Goal: Information Seeking & Learning: Find specific page/section

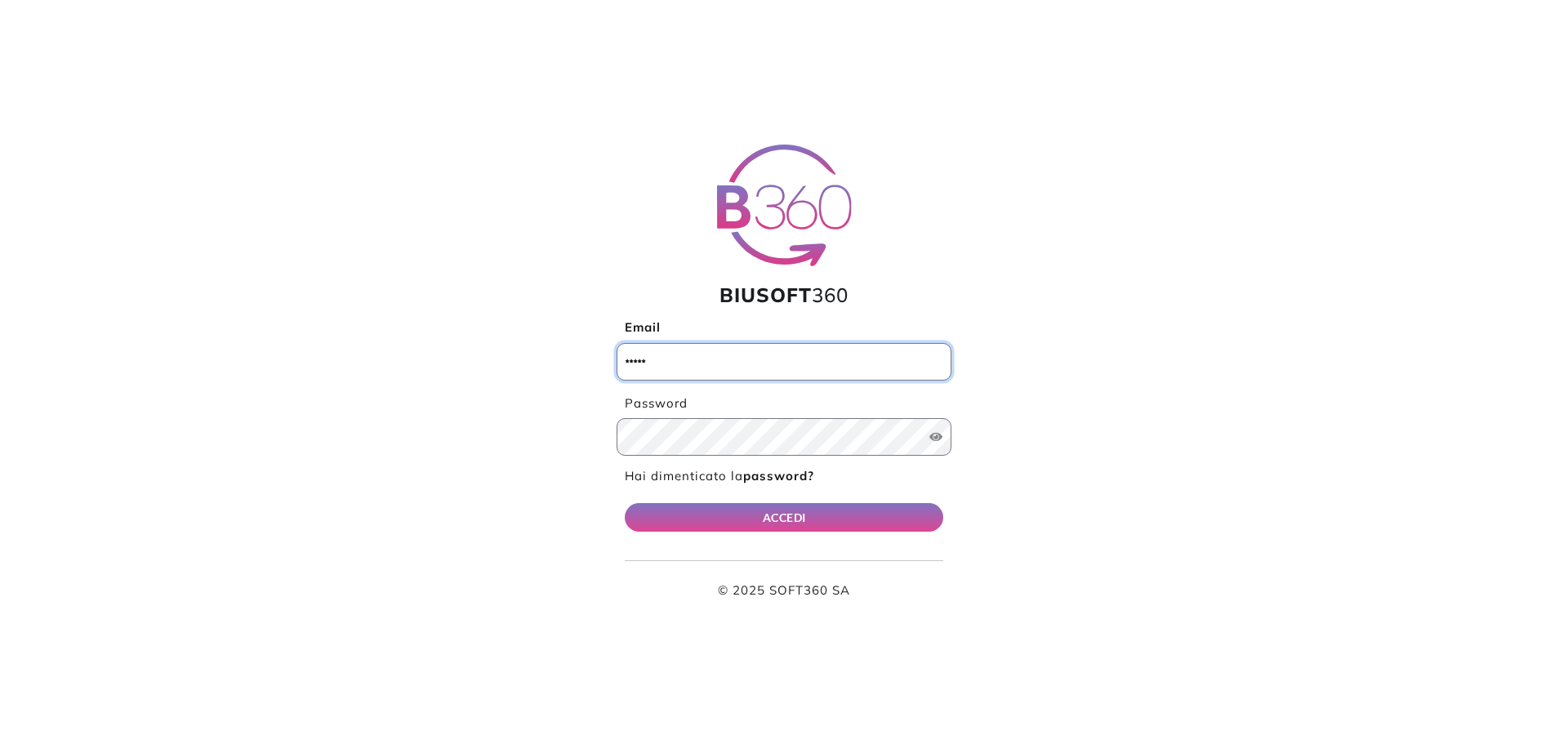
type input "**********"
click at [667, 534] on div "ACCEDI © 2025 SOFT360 SA" at bounding box center [784, 551] width 319 height 97
click at [673, 504] on button "ACCEDI" at bounding box center [784, 517] width 319 height 28
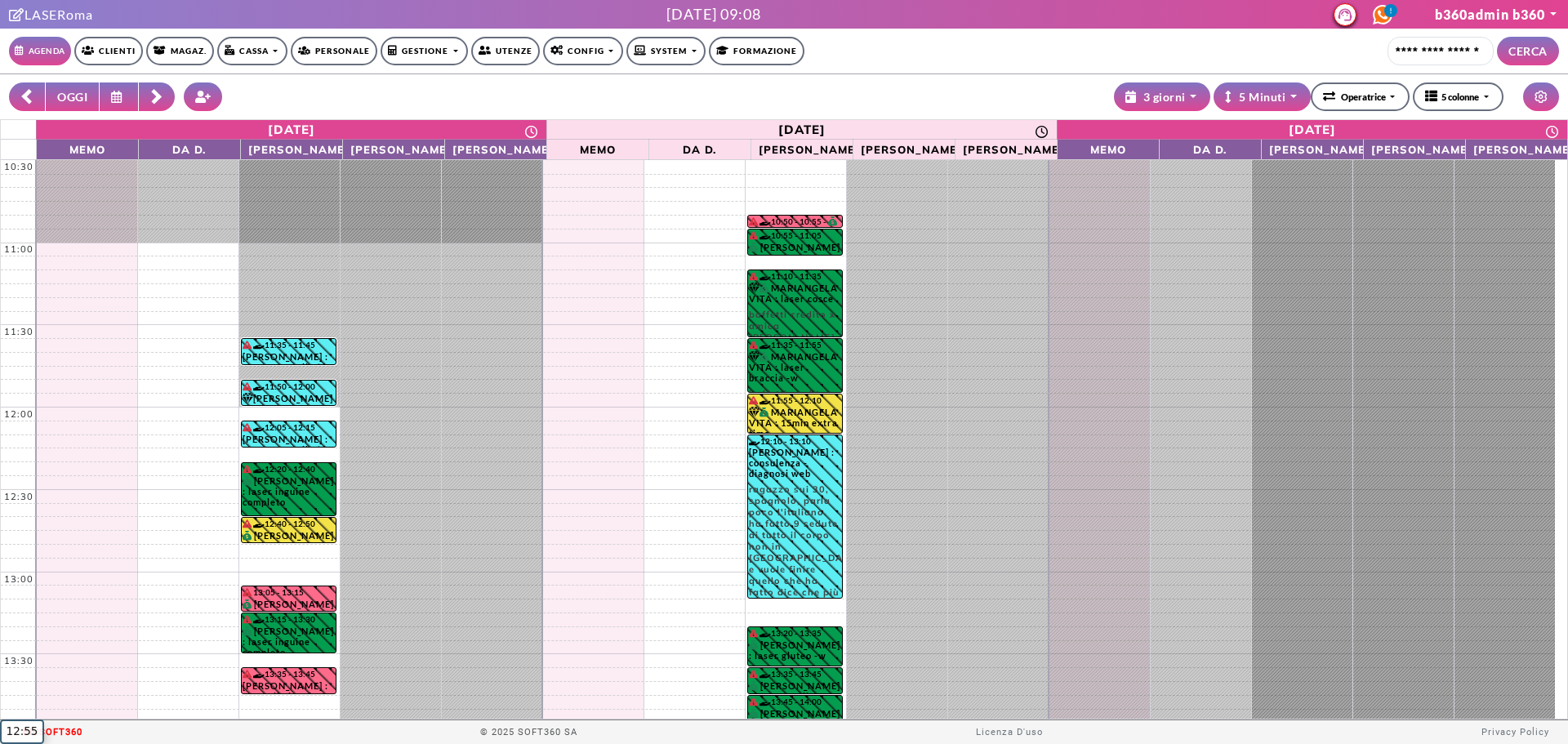
select select "**********"
select select "*"
click at [120, 46] on link "Clienti" at bounding box center [108, 51] width 69 height 28
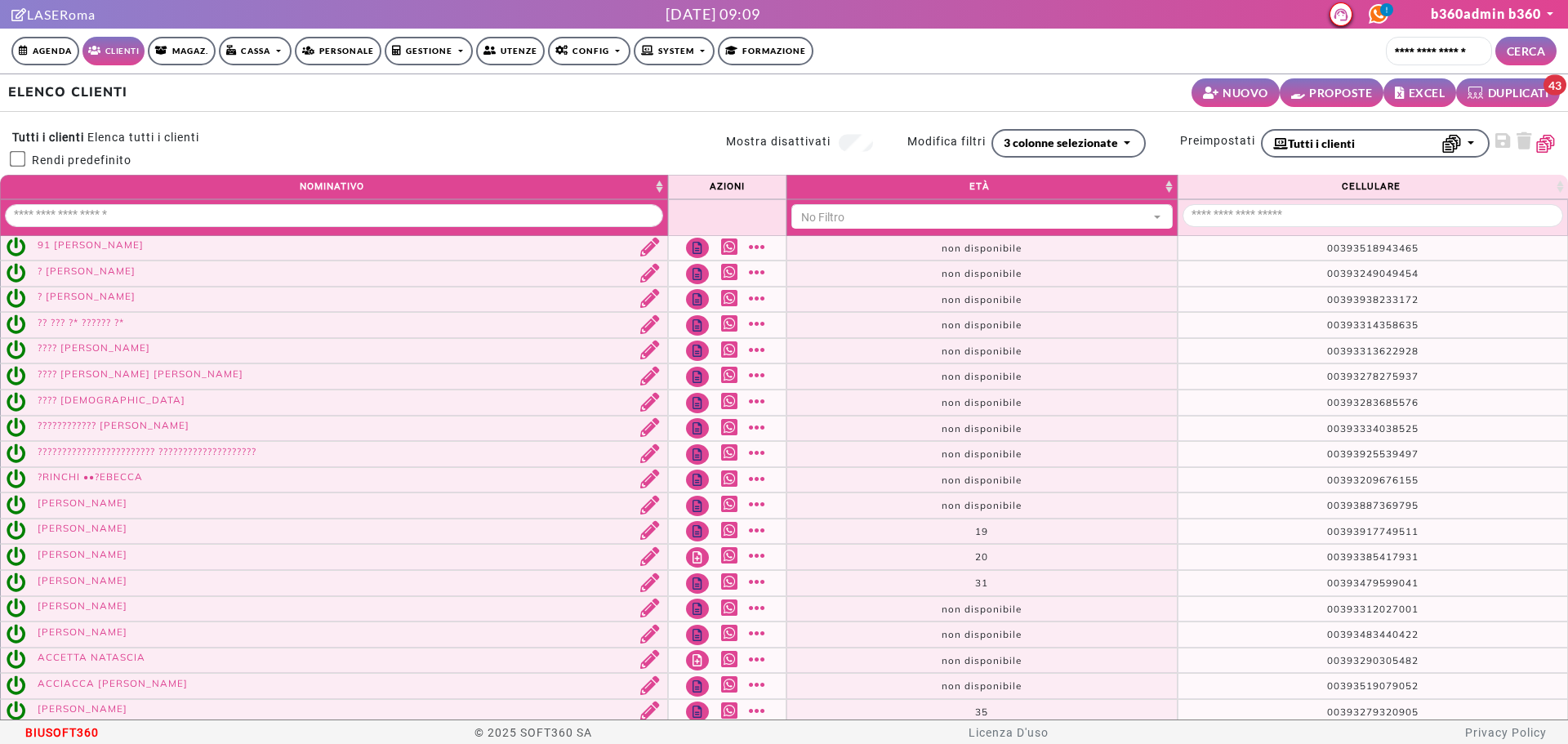
select select
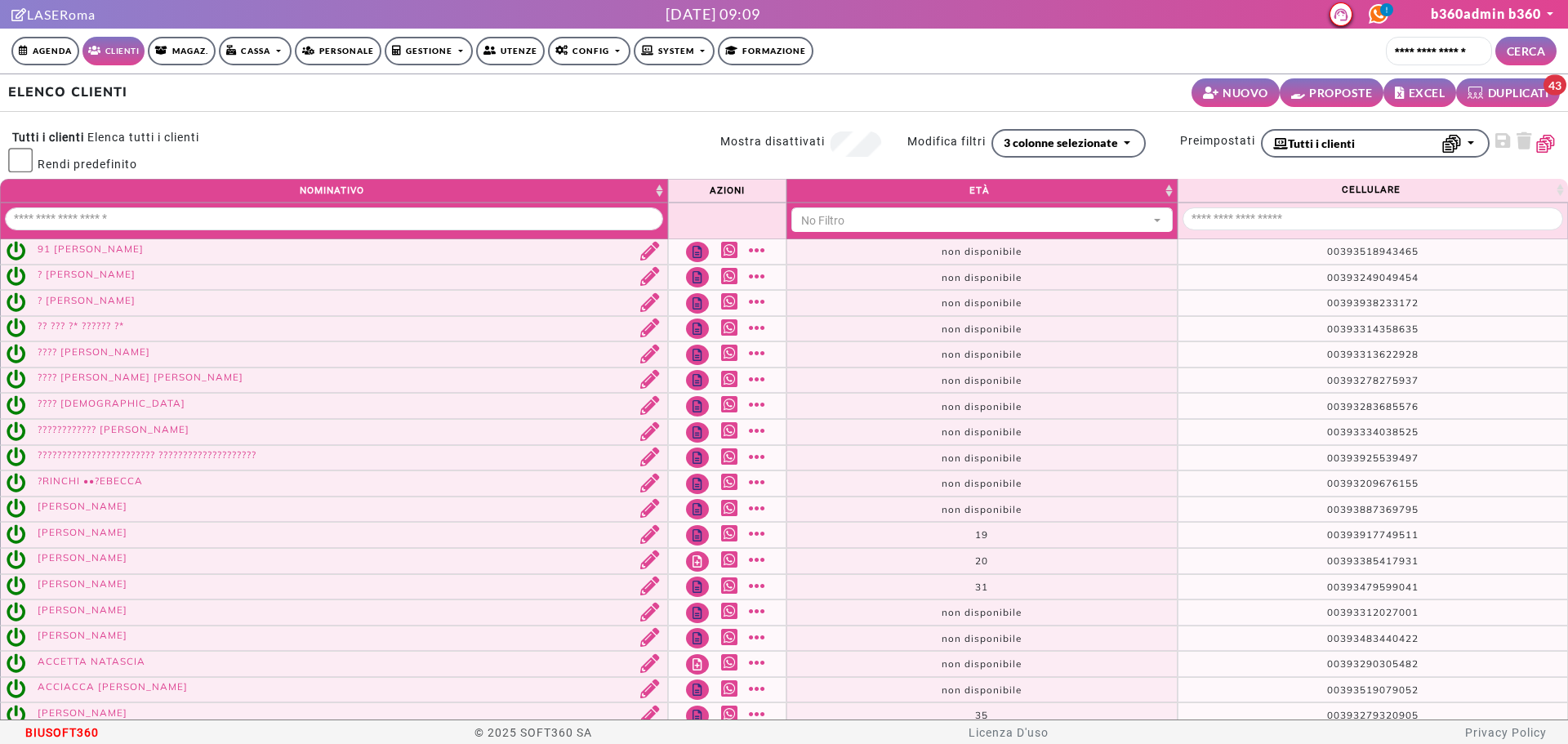
click at [1132, 142] on div "**********" at bounding box center [1138, 153] width 835 height 50
click at [1129, 142] on div "**********" at bounding box center [1120, 153] width 870 height 50
click at [1105, 142] on button "3 colonne selezionate" at bounding box center [1052, 143] width 154 height 28
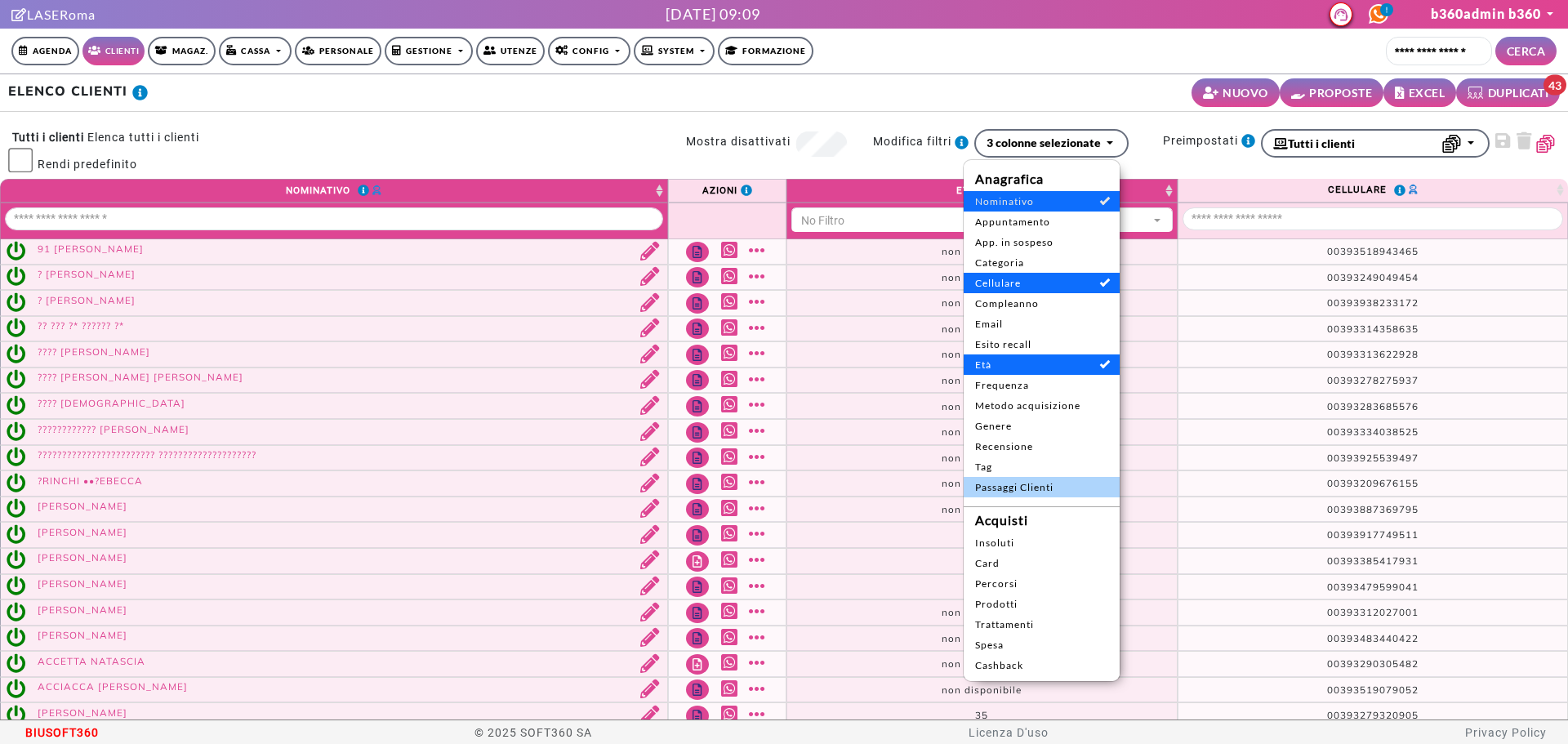
click at [1080, 487] on span "Passaggi Clienti" at bounding box center [1042, 488] width 134 height 15
select select "**"
select select
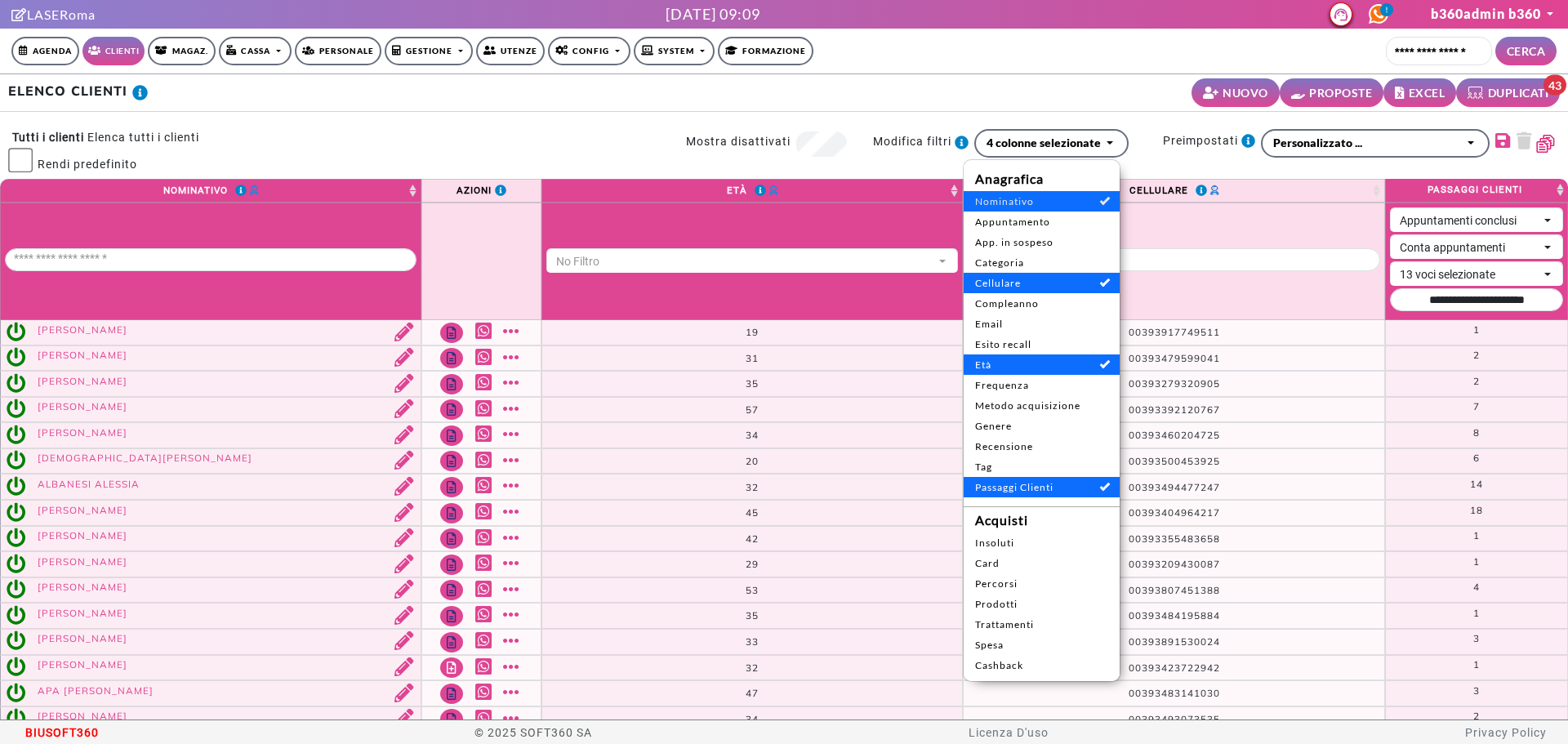
click at [1020, 68] on nav "Agenda Clienti Magaz. Cassa Emissione Documenti Gestione documenti Personale Ge…" at bounding box center [784, 51] width 1545 height 45
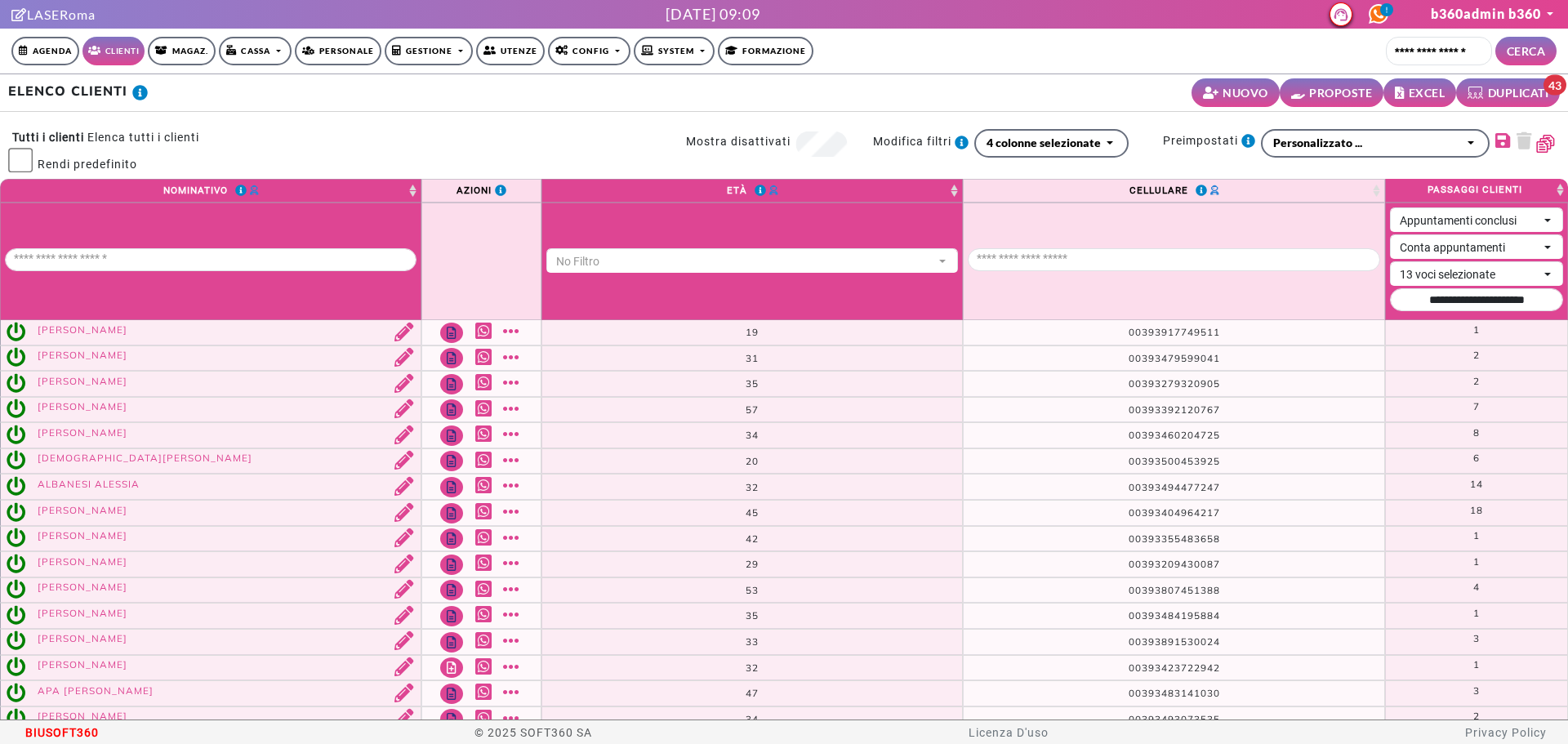
click at [1465, 310] on th "**********" at bounding box center [1477, 261] width 182 height 118
click at [1454, 302] on input "Data passaggi" at bounding box center [1477, 300] width 173 height 23
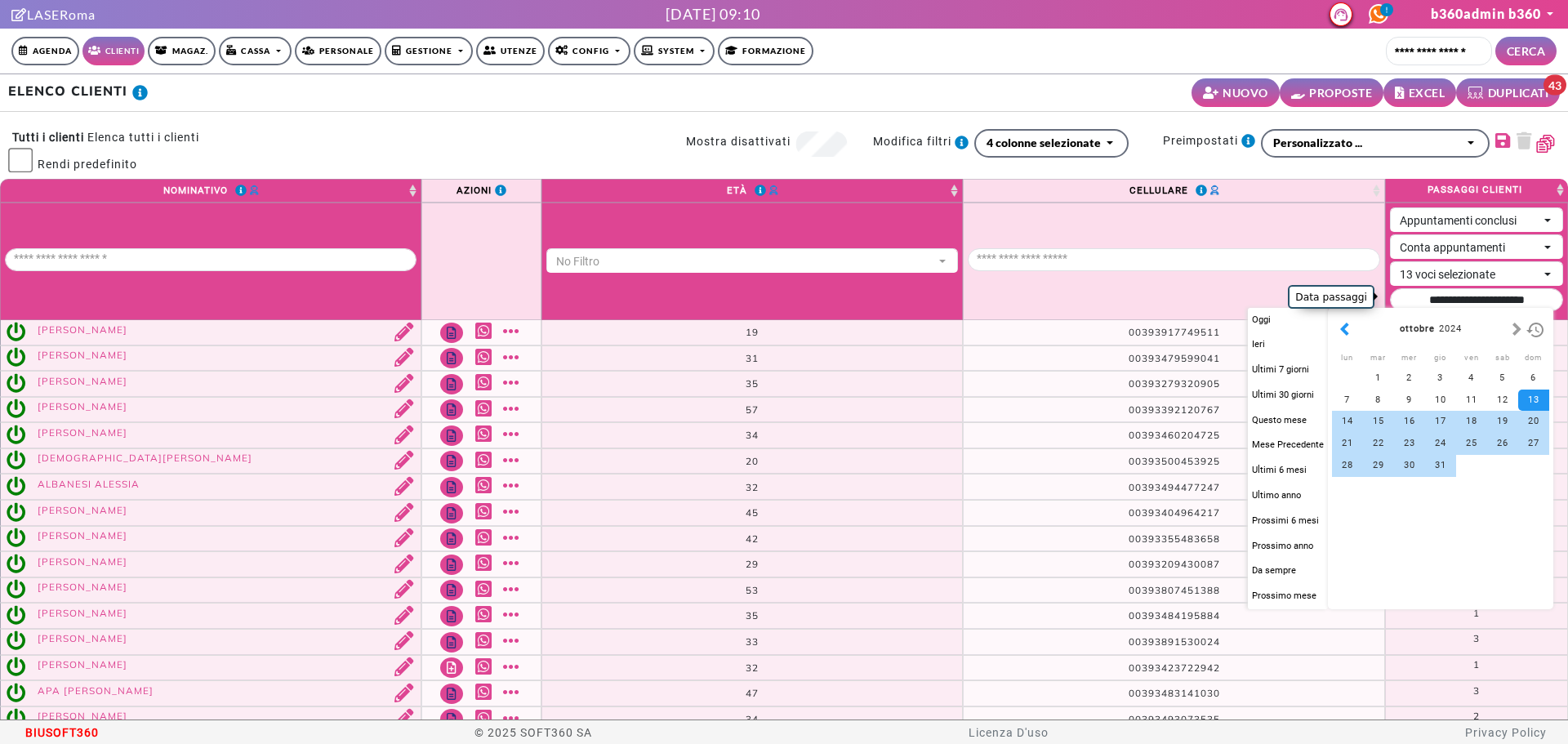
click at [1342, 332] on button "button" at bounding box center [1345, 329] width 17 height 19
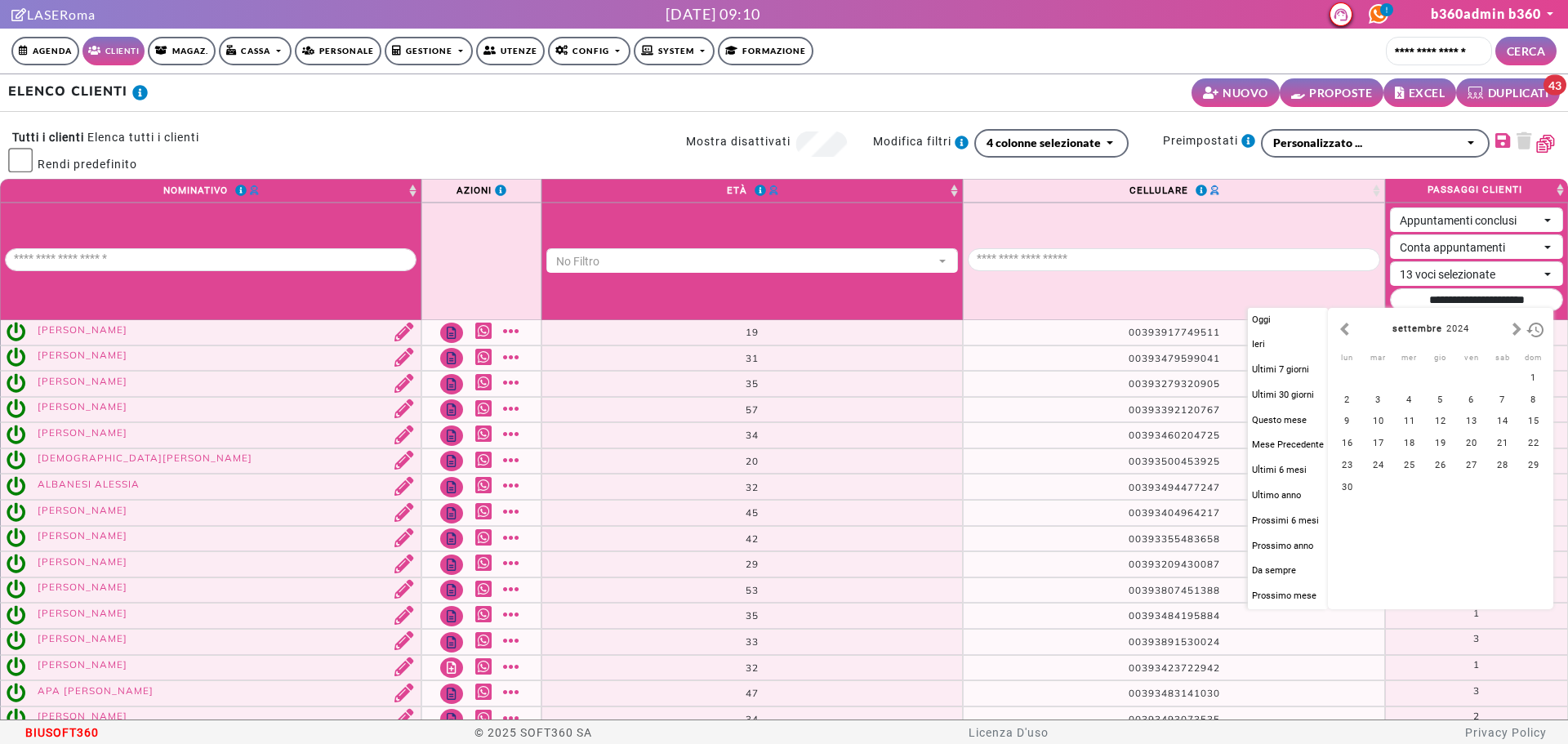
click at [1342, 332] on button "button" at bounding box center [1345, 329] width 17 height 19
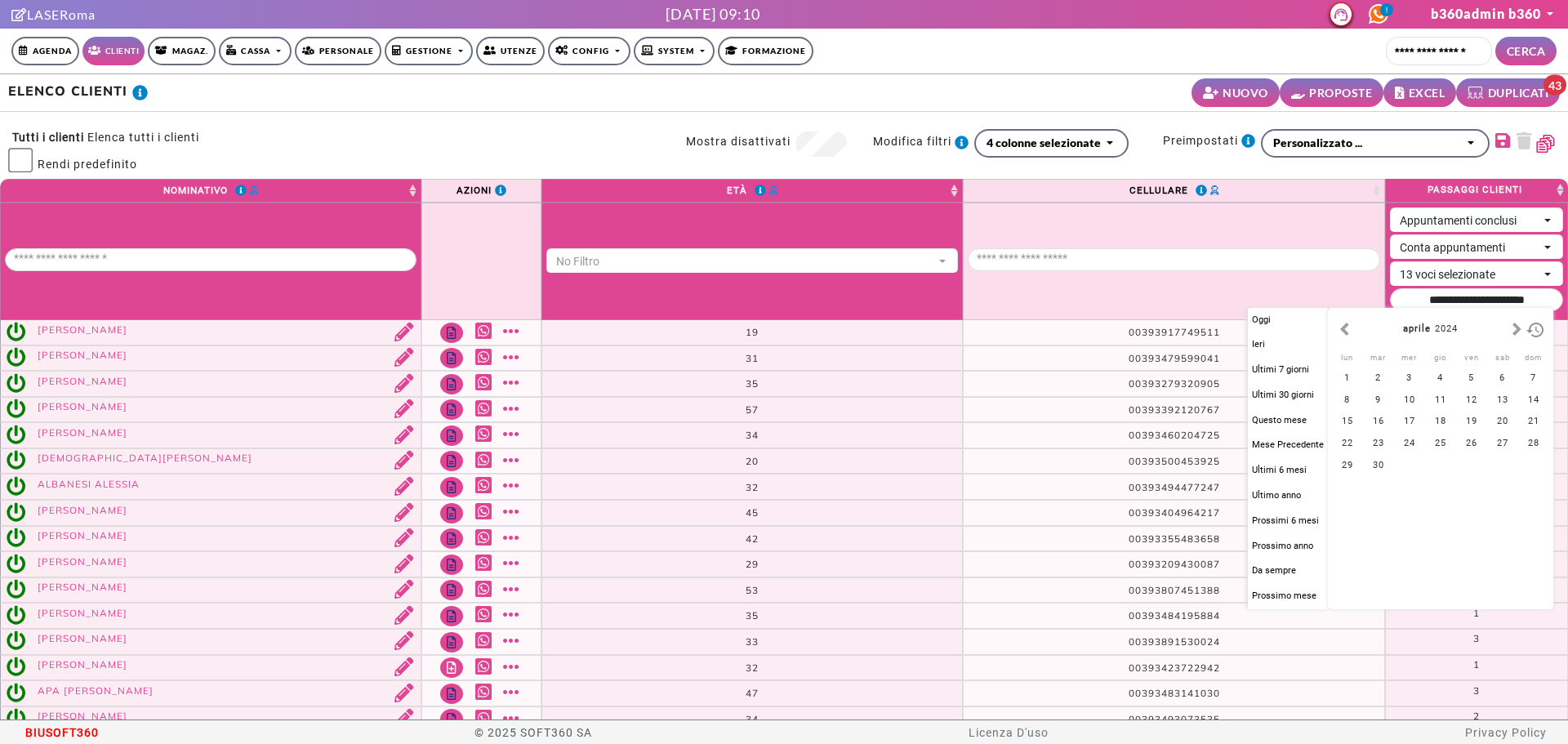
click at [1342, 332] on button "button" at bounding box center [1345, 329] width 17 height 19
click at [1357, 374] on div "1" at bounding box center [1347, 378] width 31 height 22
click at [1521, 327] on button "button" at bounding box center [1517, 329] width 17 height 19
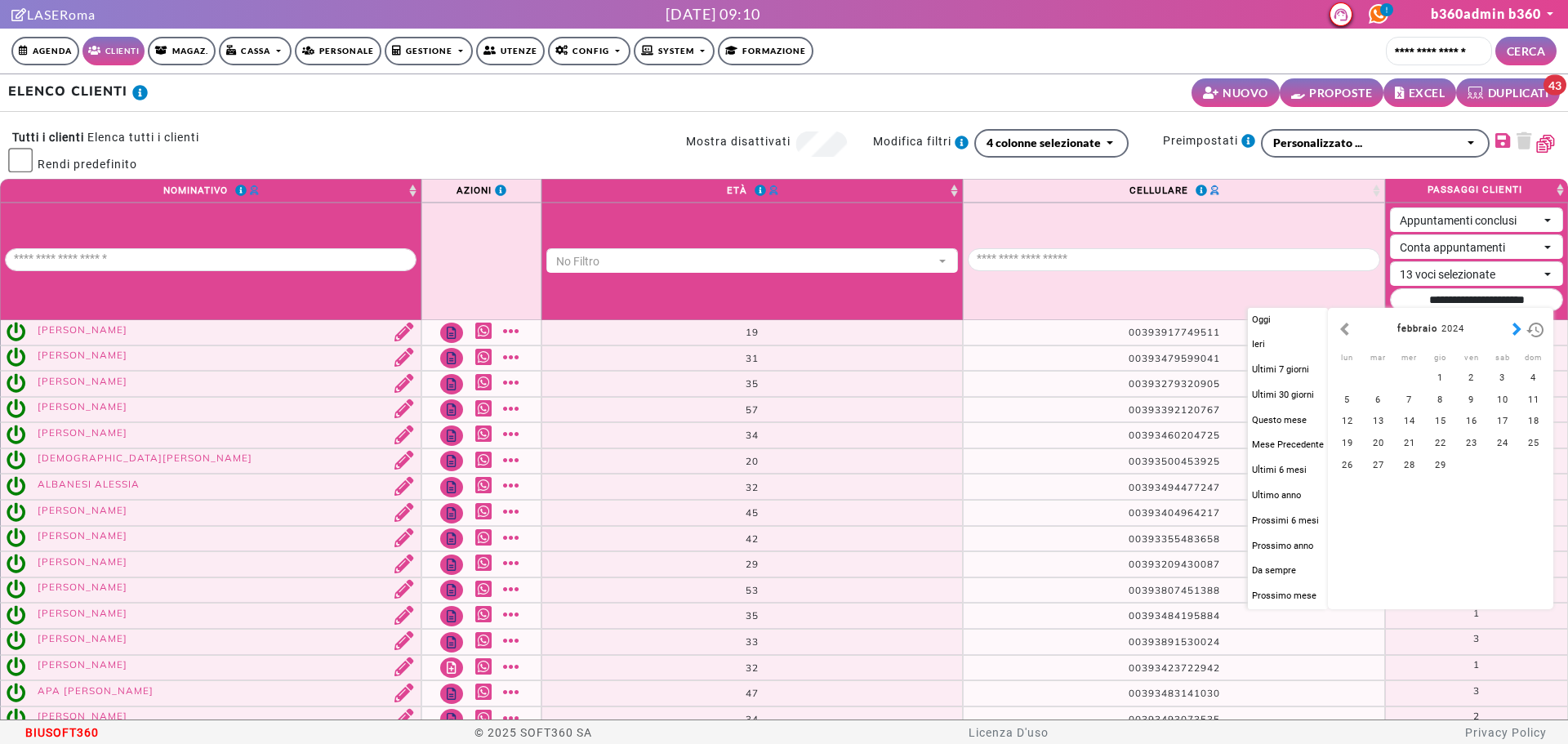
click at [1513, 333] on button "button" at bounding box center [1517, 329] width 17 height 19
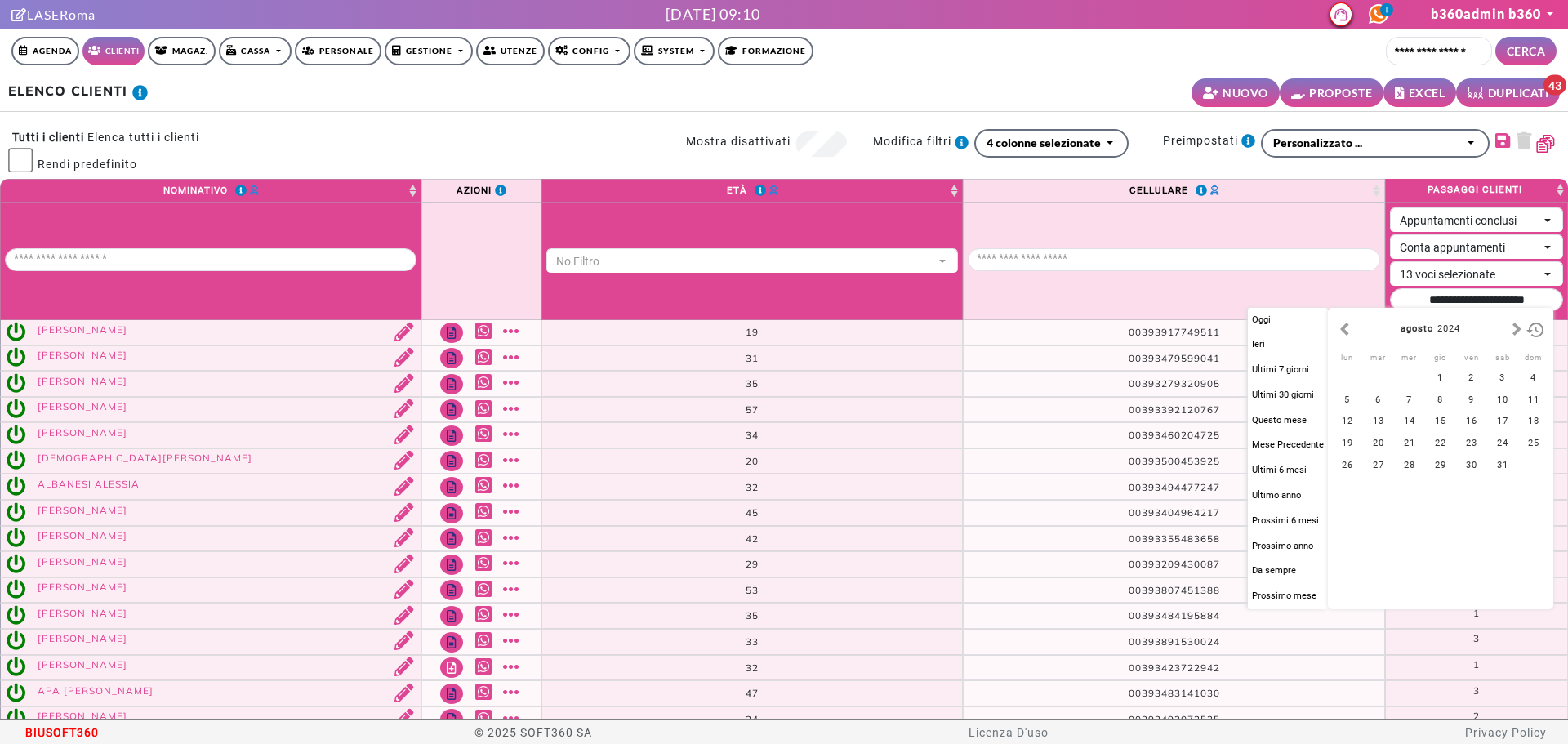
click at [1513, 333] on button "button" at bounding box center [1517, 329] width 17 height 19
click at [1513, 336] on button "button" at bounding box center [1517, 329] width 17 height 19
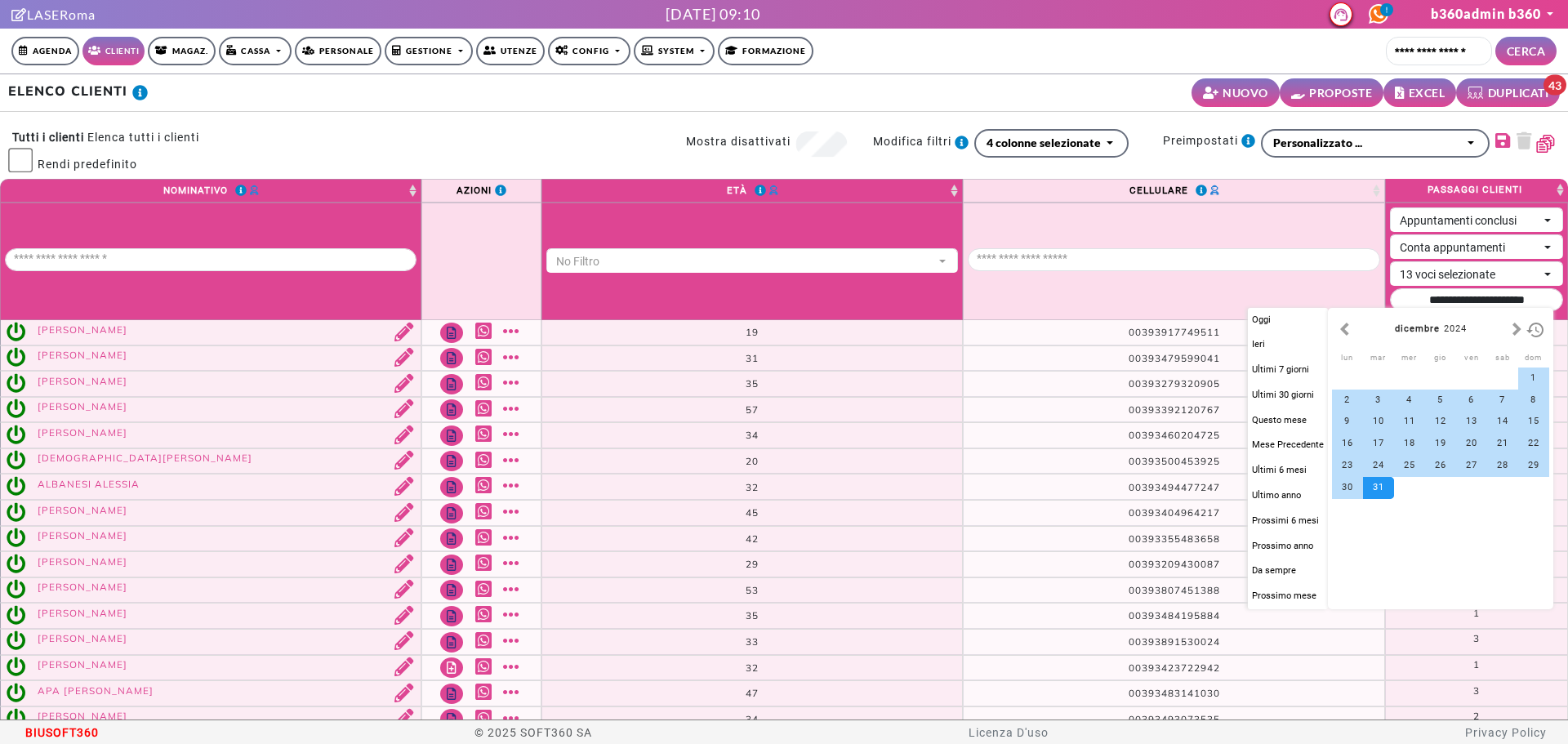
click at [1373, 484] on div "31" at bounding box center [1378, 487] width 31 height 22
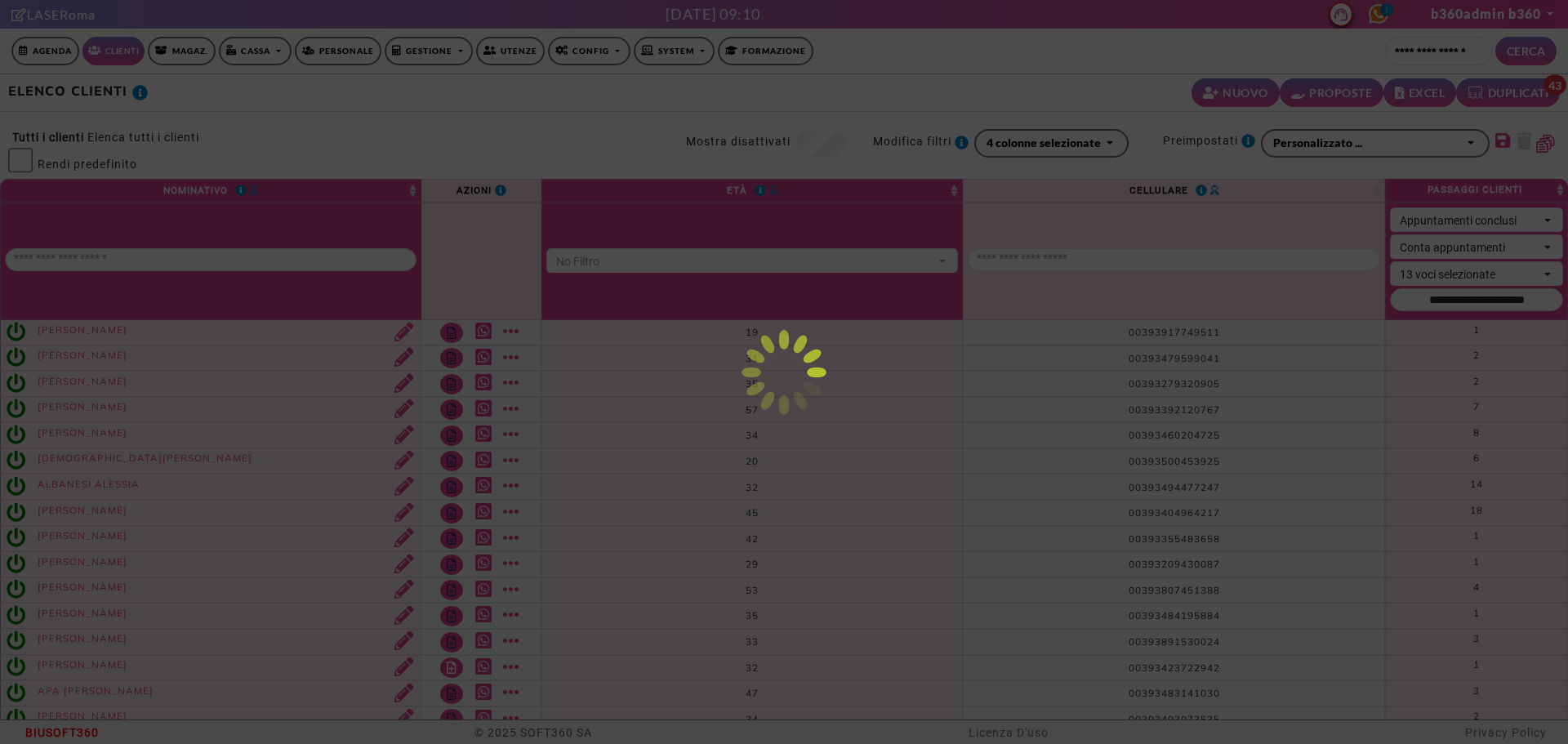
type input "**********"
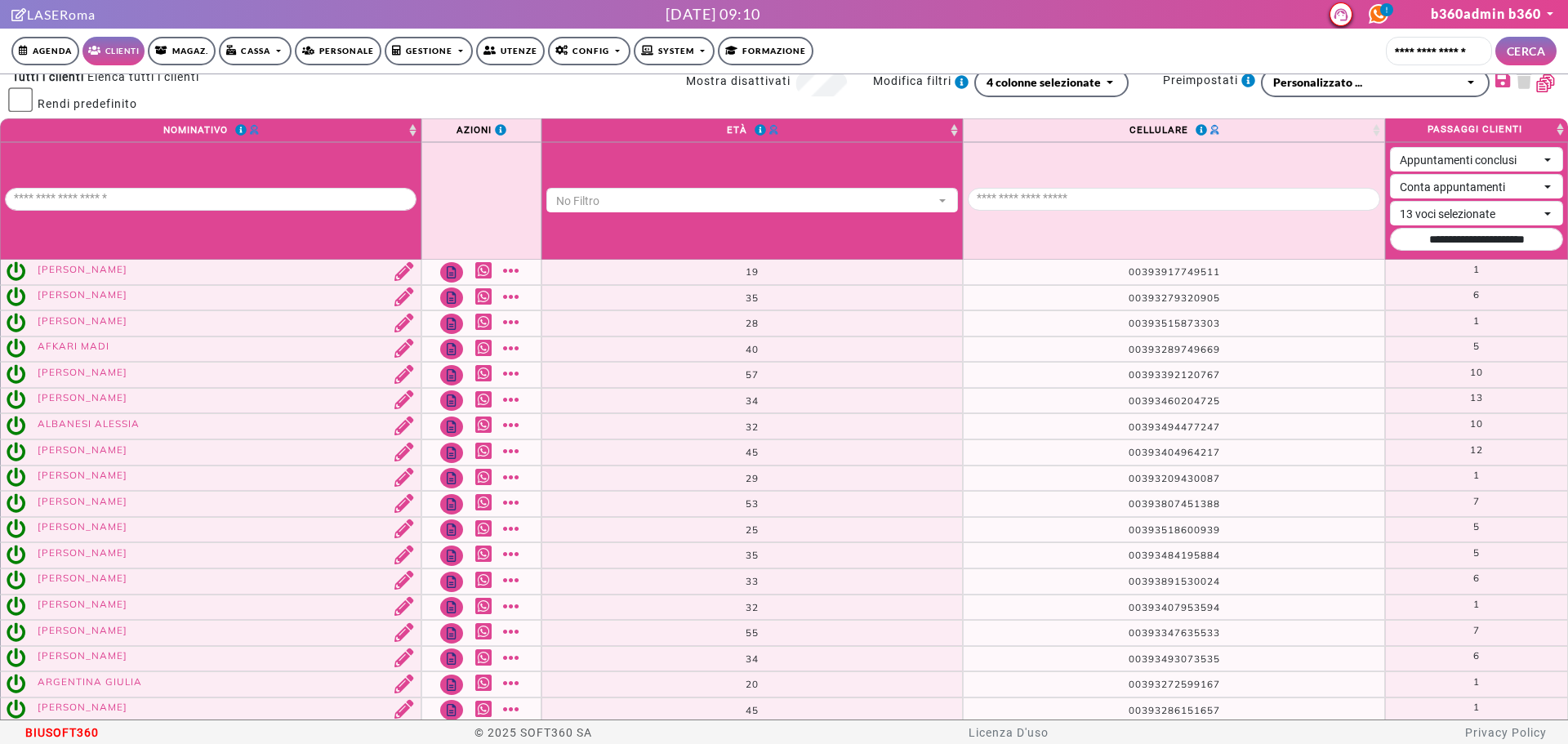
scroll to position [0, 0]
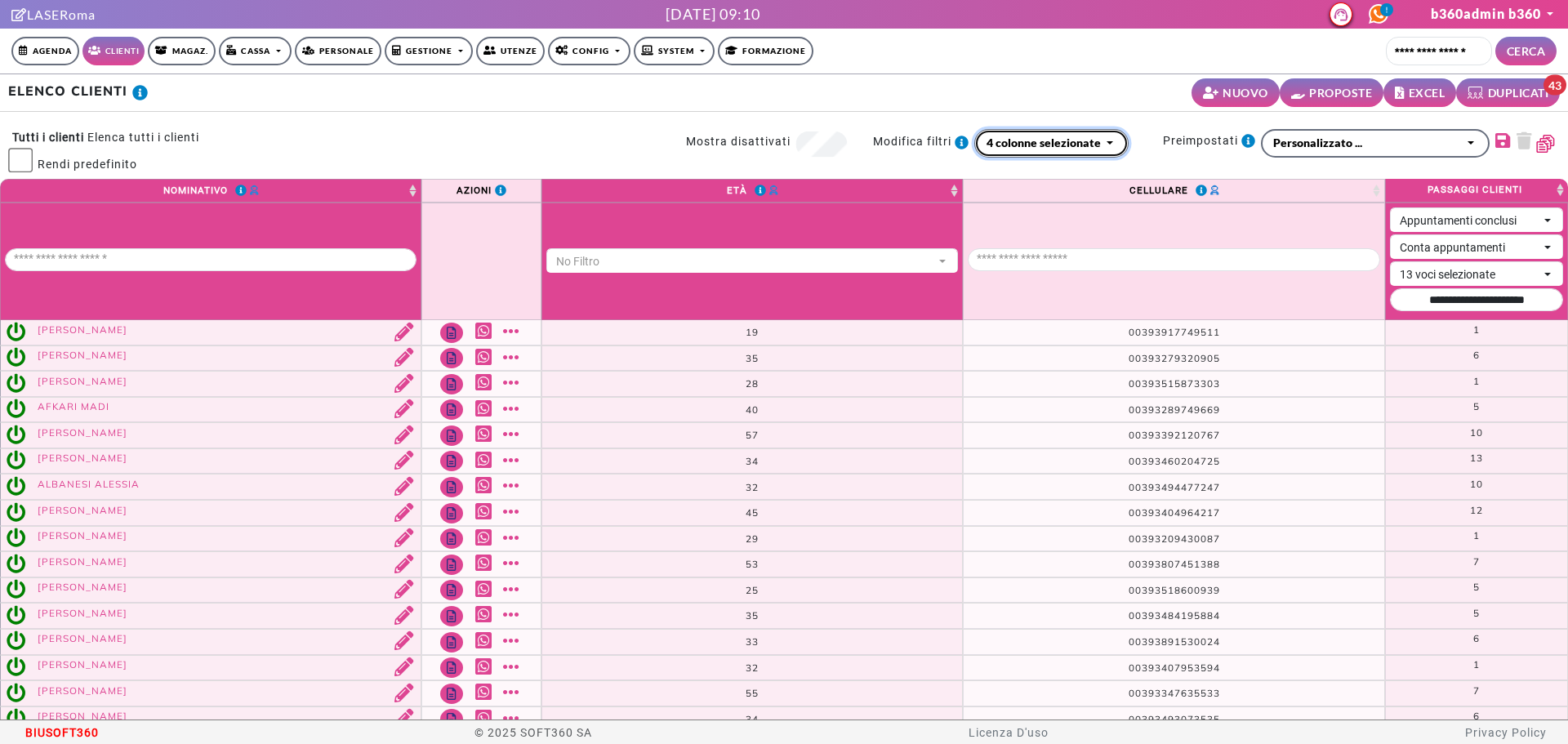
click at [1072, 139] on div "4 colonne selezionate" at bounding box center [1044, 142] width 115 height 17
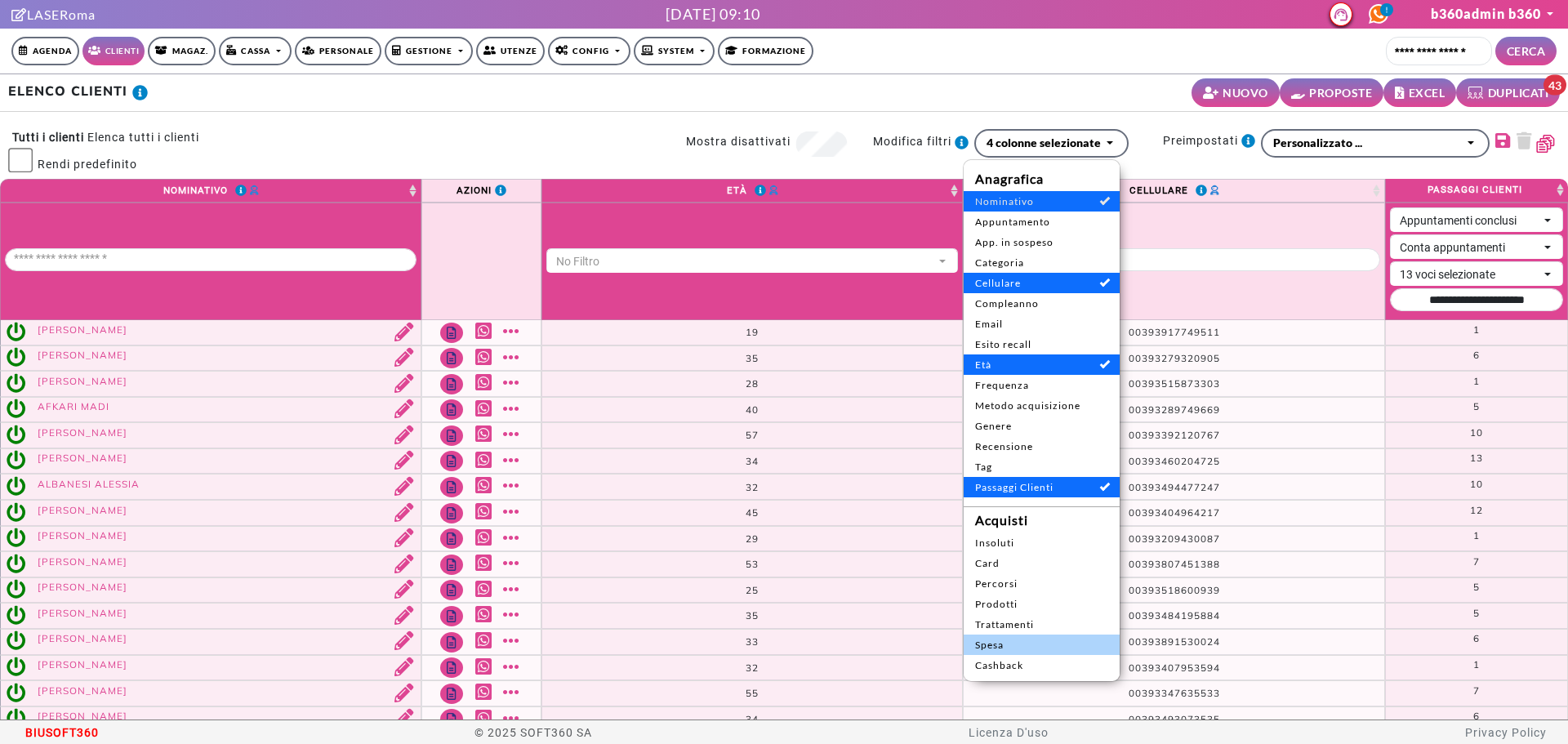
click at [982, 648] on span "Spesa" at bounding box center [1042, 645] width 134 height 15
select select
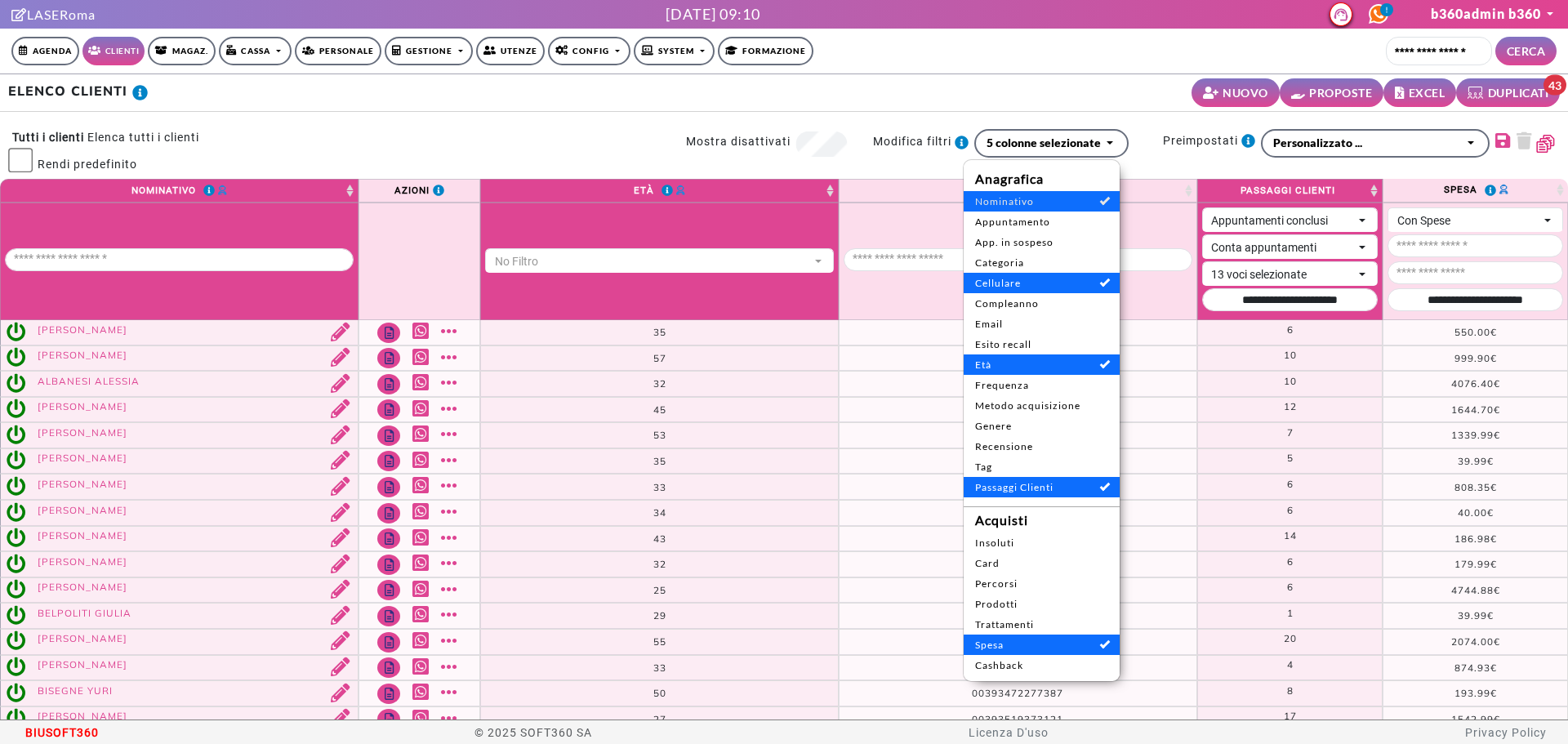
click at [1410, 320] on td "550.00€ 550.00€" at bounding box center [1475, 332] width 185 height 25
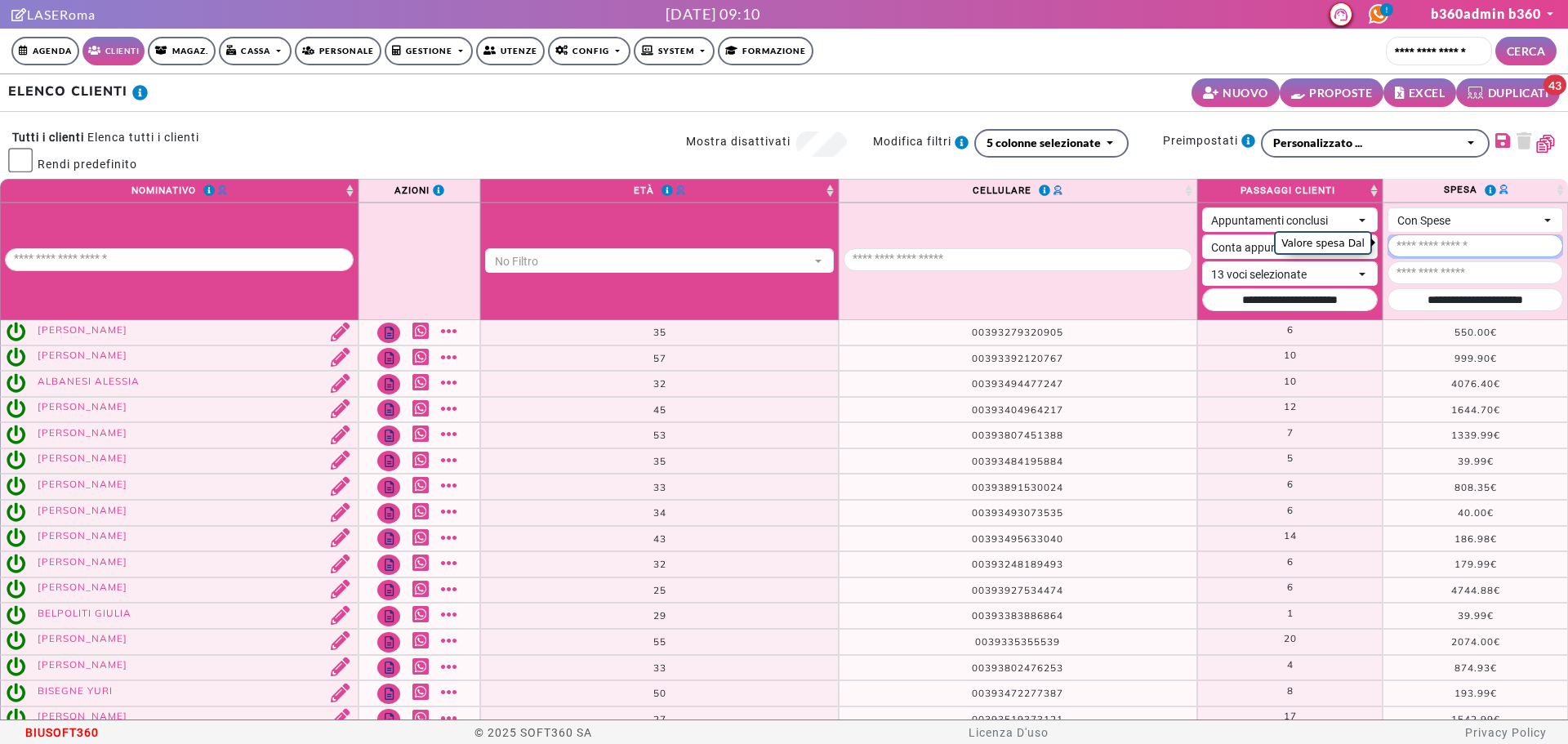
click at [1435, 235] on input "Valore spesa Dal" at bounding box center [1475, 245] width 176 height 23
click at [1431, 220] on div "Con Spese" at bounding box center [1468, 221] width 141 height 17
click at [1431, 281] on span "Senza Spese" at bounding box center [1433, 279] width 88 height 15
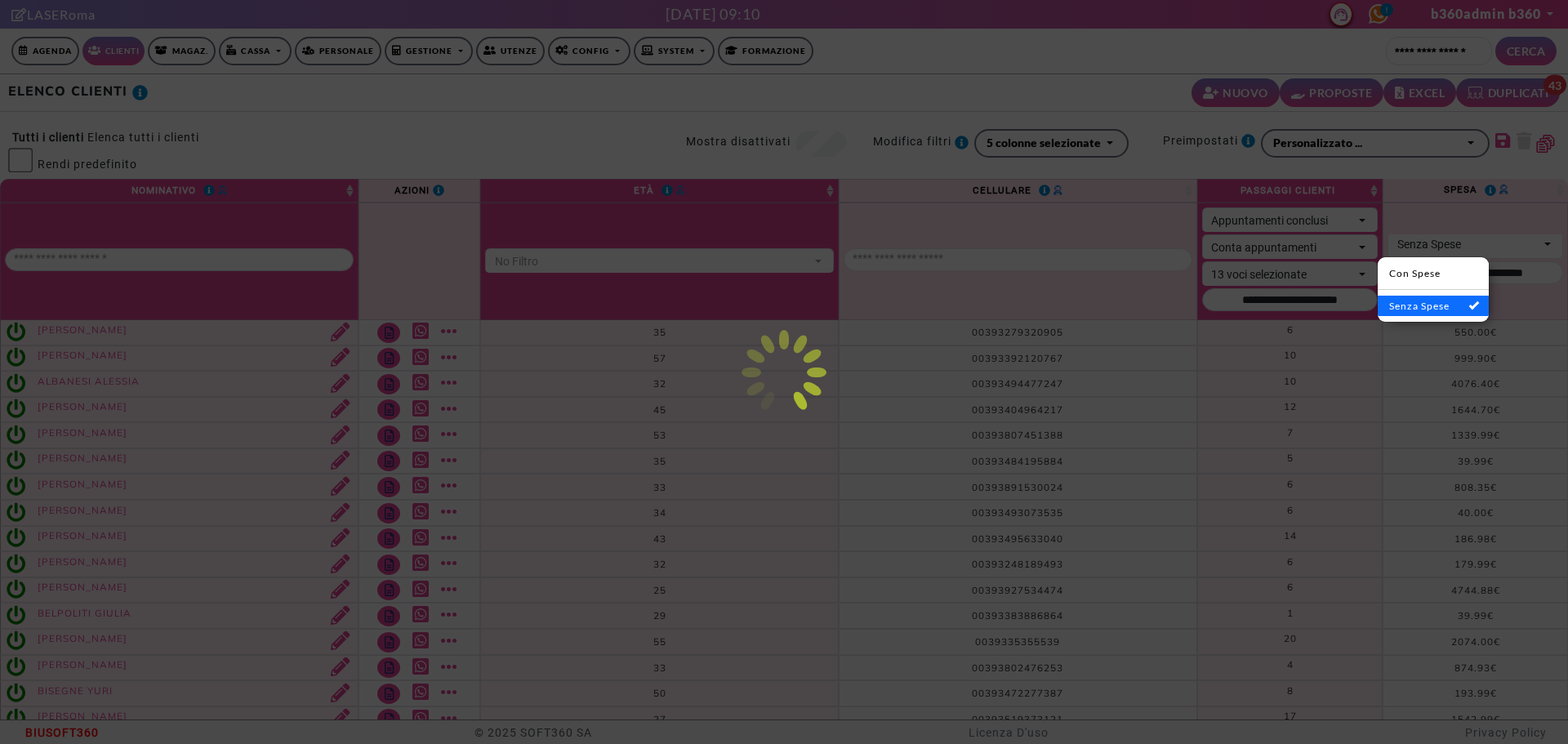
select select "*"
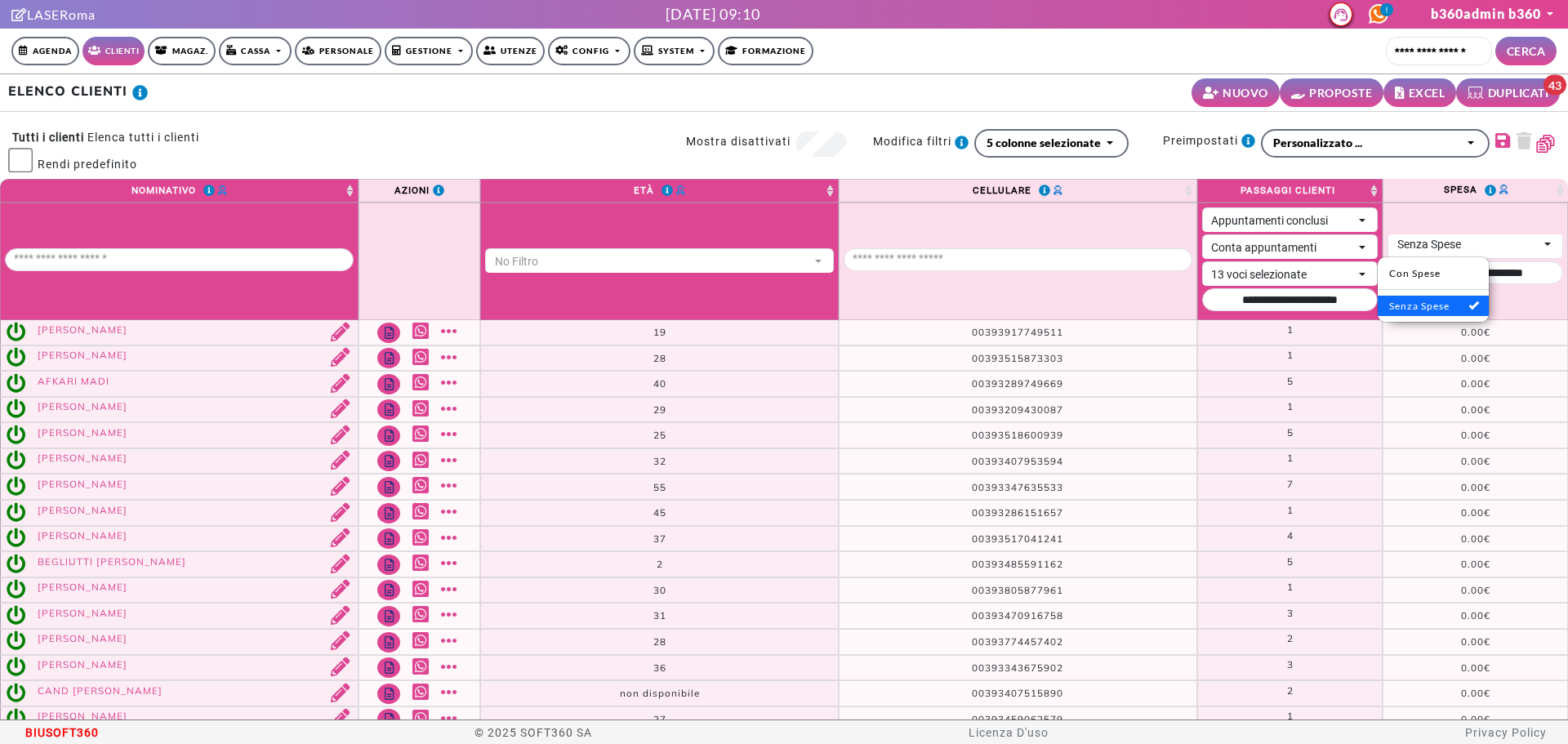
click at [1510, 306] on th "**********" at bounding box center [1475, 261] width 185 height 118
click at [1440, 262] on input "Periodo Spesa" at bounding box center [1475, 273] width 176 height 23
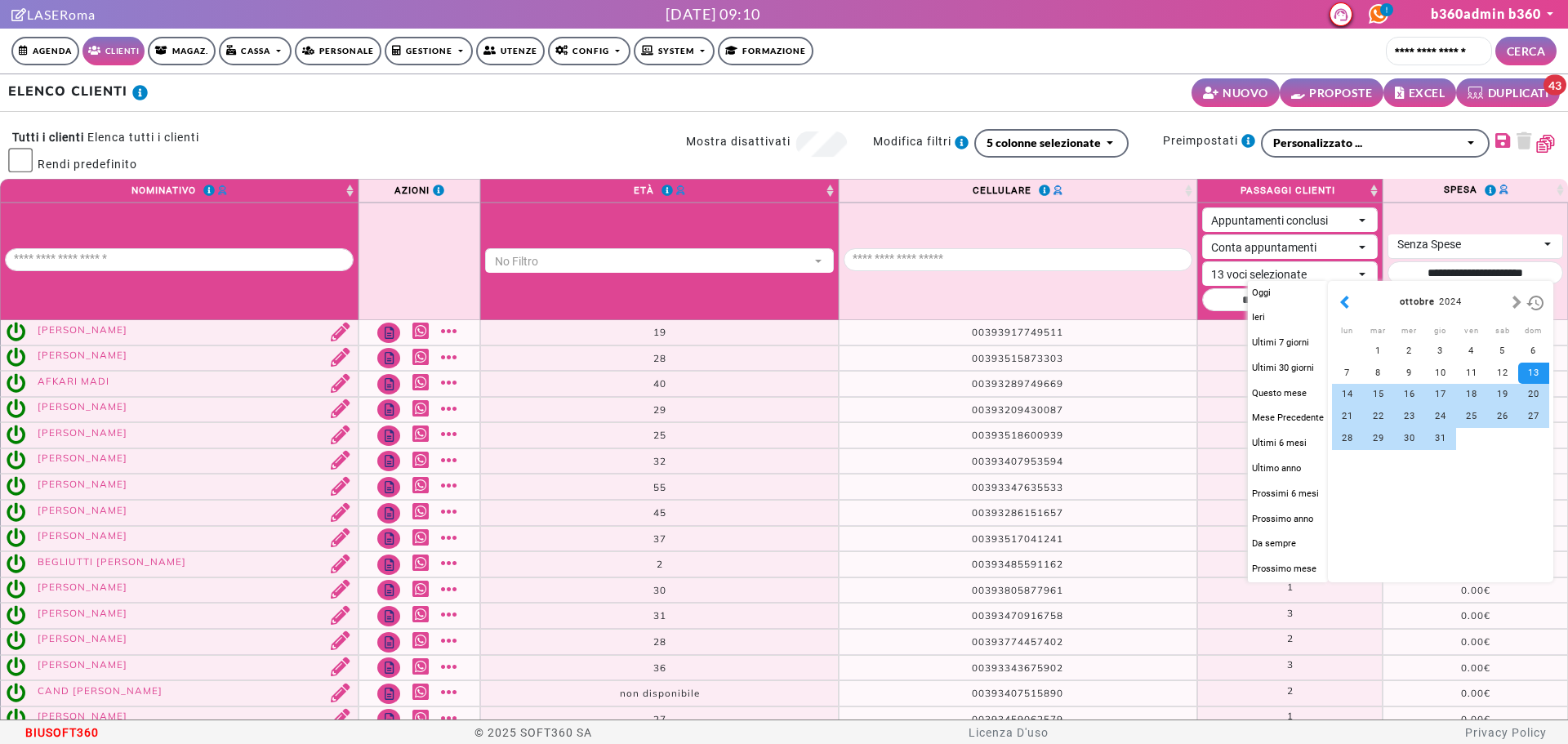
click at [1344, 305] on button "button" at bounding box center [1345, 303] width 17 height 19
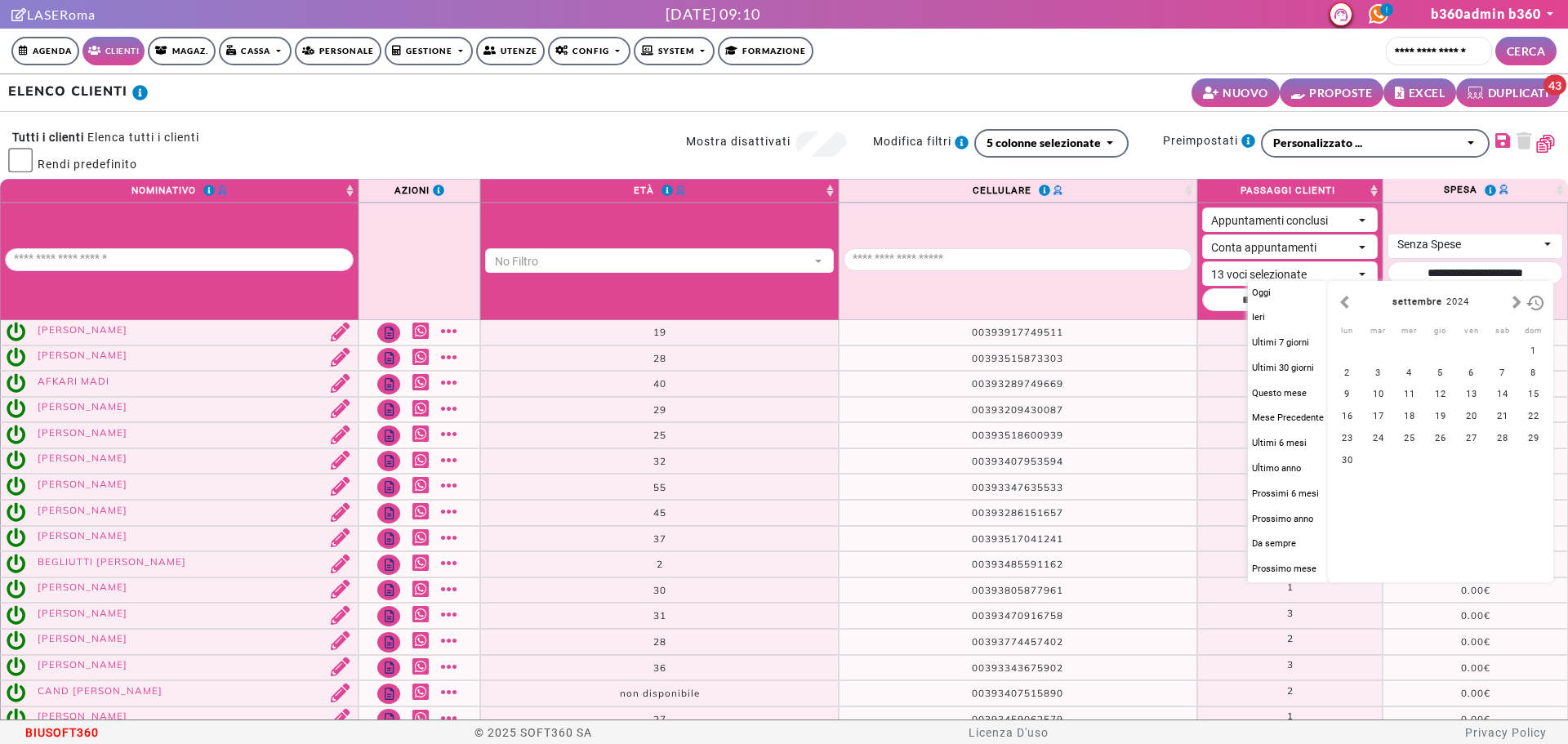
click at [1344, 305] on button "button" at bounding box center [1345, 303] width 17 height 19
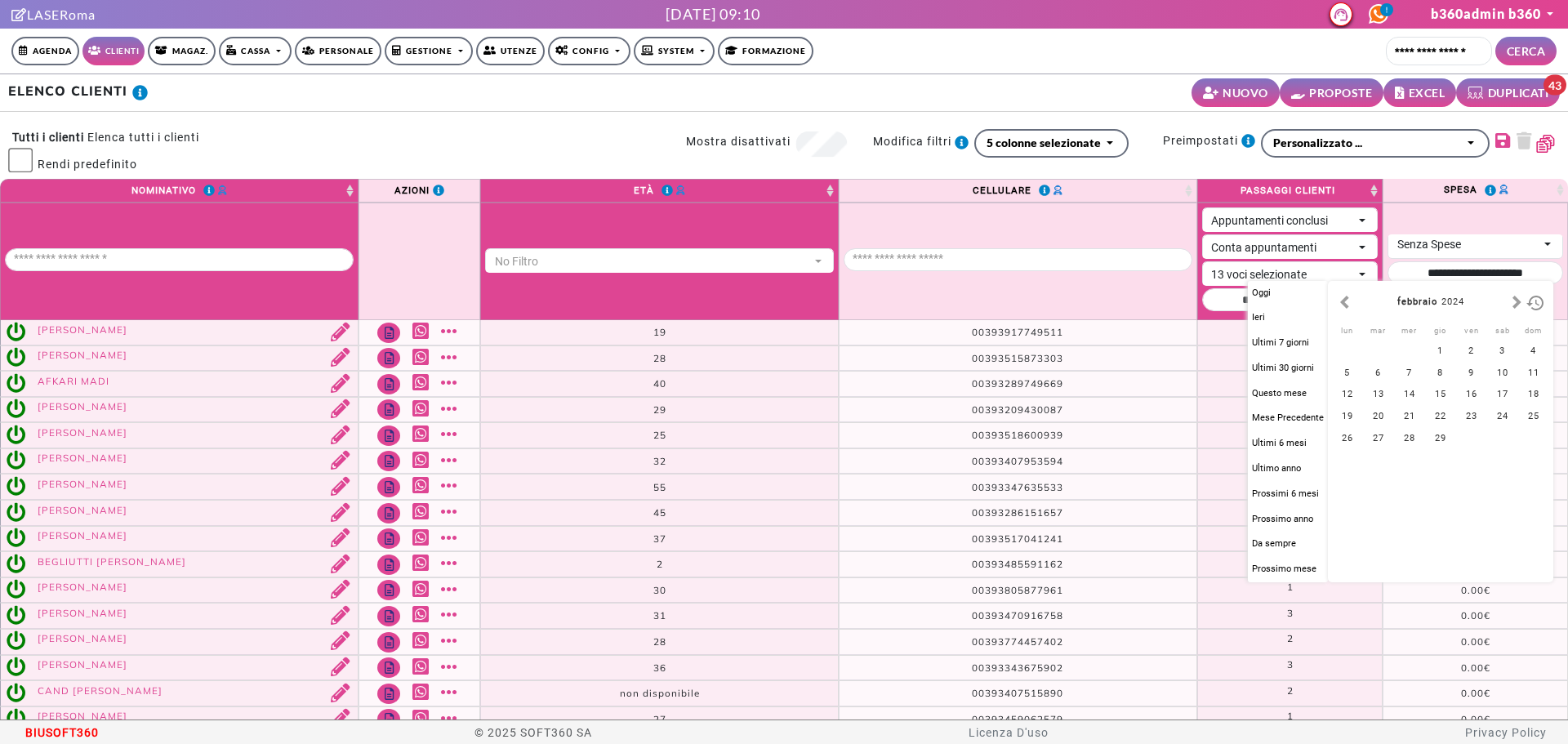
click at [1344, 305] on button "button" at bounding box center [1345, 303] width 17 height 19
click at [1511, 307] on button "button" at bounding box center [1517, 303] width 17 height 19
click at [1351, 350] on div "1" at bounding box center [1347, 351] width 31 height 22
click at [1513, 297] on button "button" at bounding box center [1517, 303] width 17 height 19
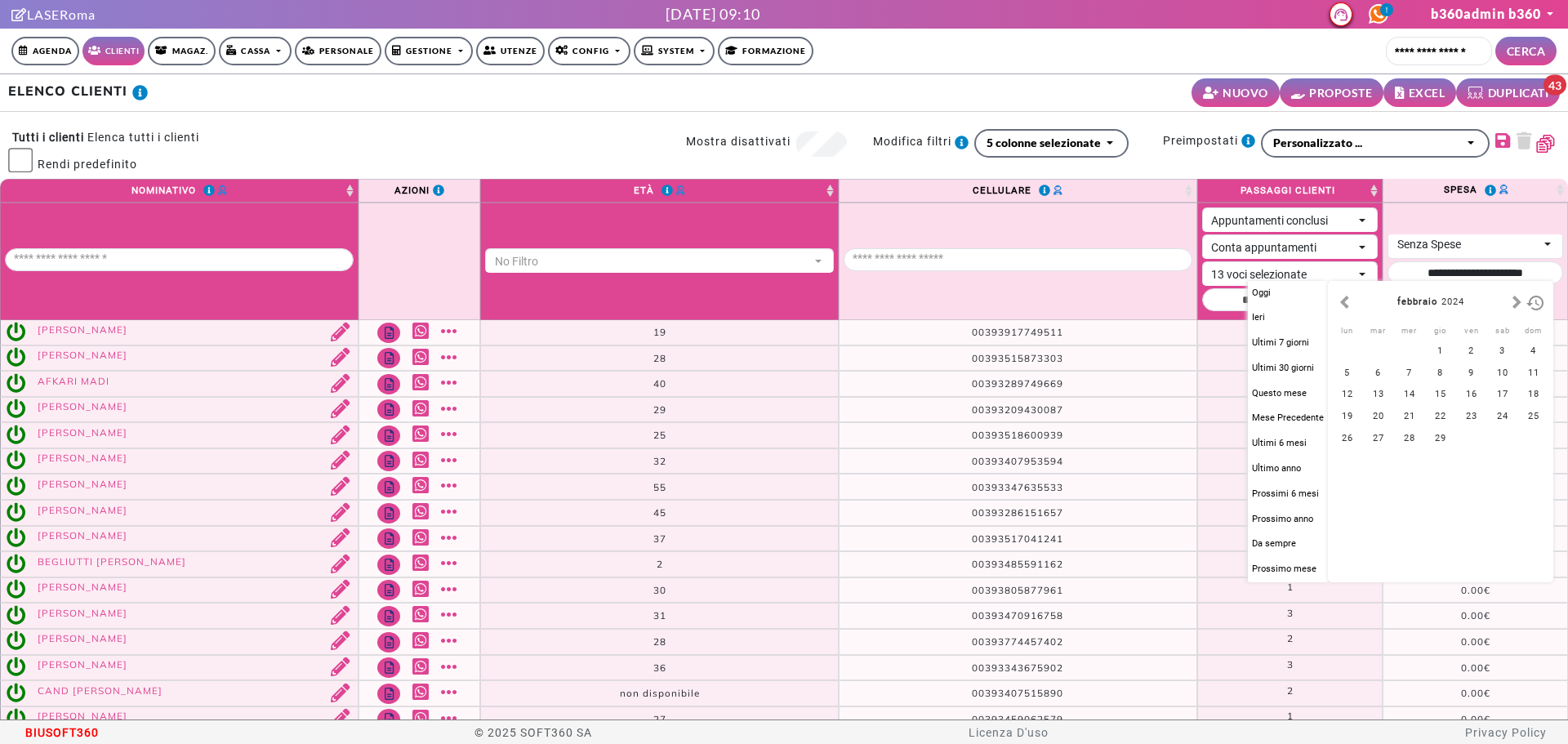
click at [1513, 297] on button "button" at bounding box center [1517, 303] width 17 height 19
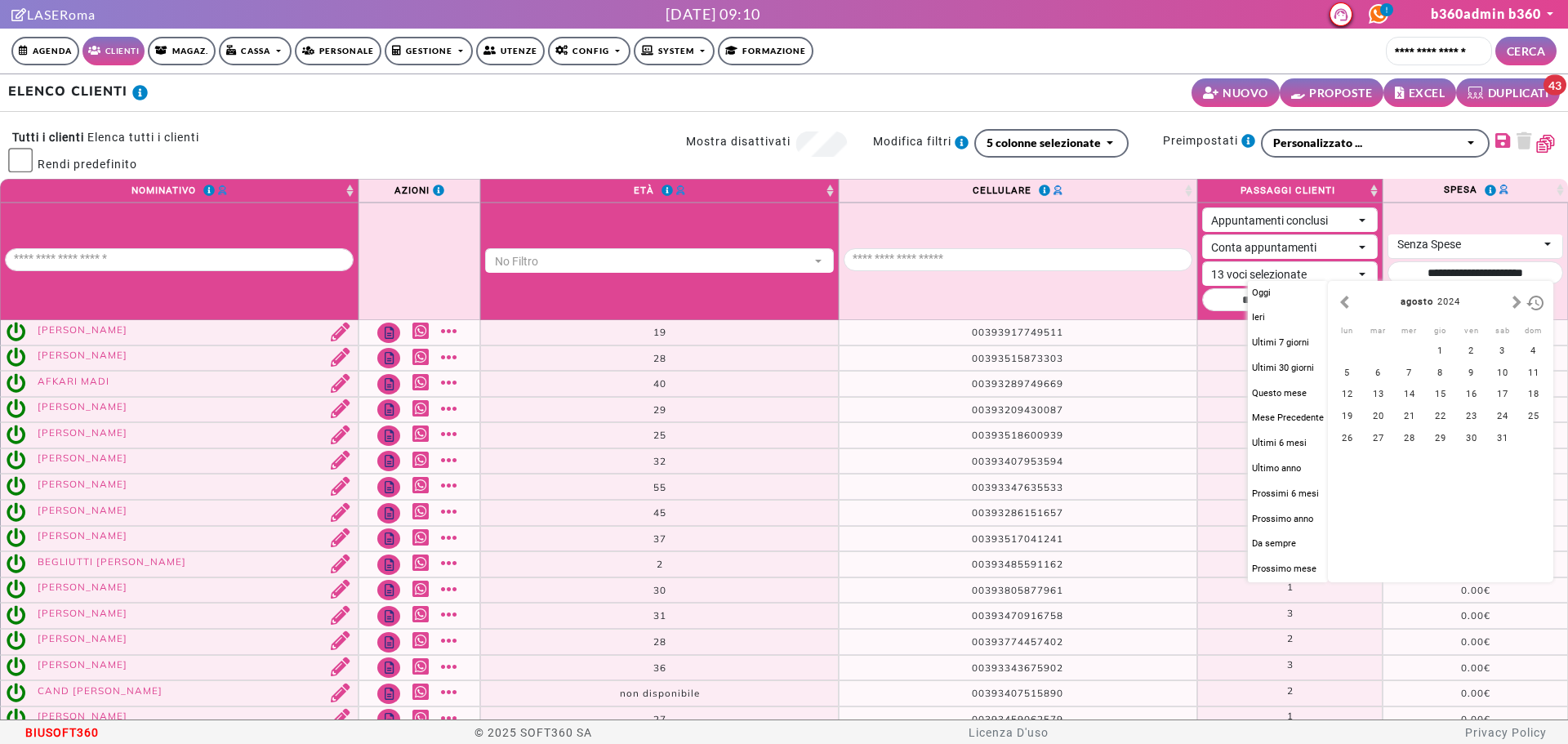
click at [1513, 297] on button "button" at bounding box center [1517, 303] width 17 height 19
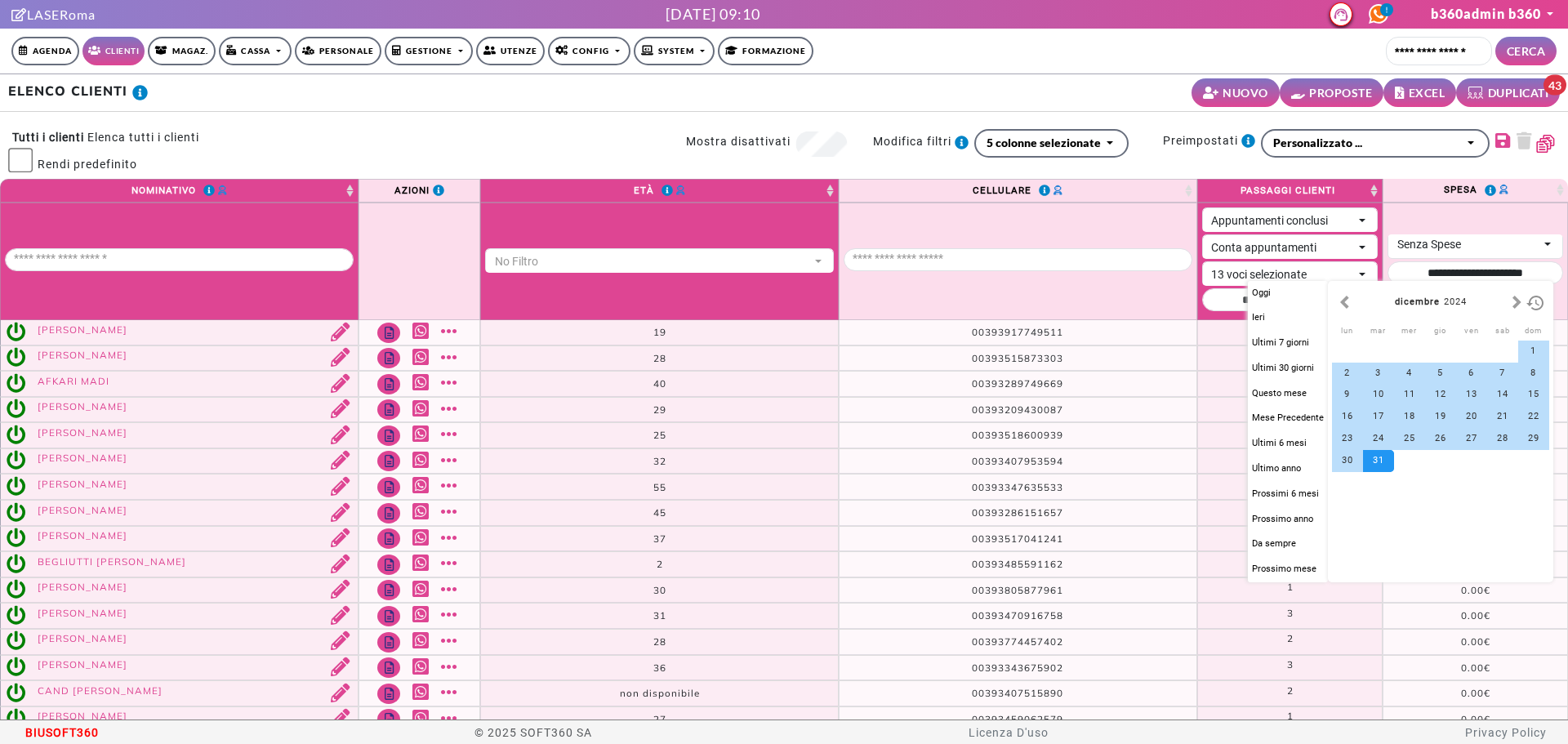
click at [1386, 465] on div "31" at bounding box center [1378, 460] width 31 height 22
type input "**********"
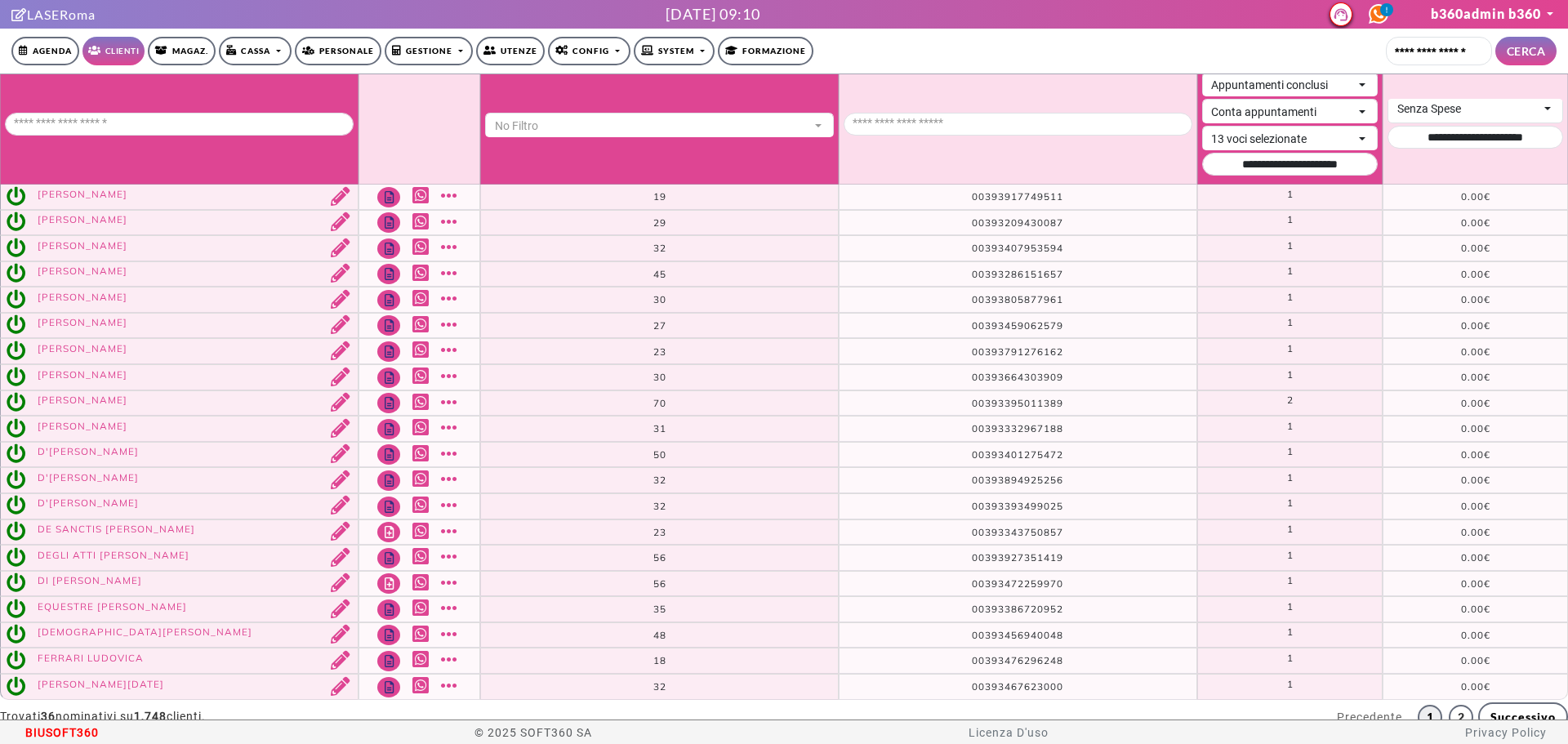
scroll to position [190, 0]
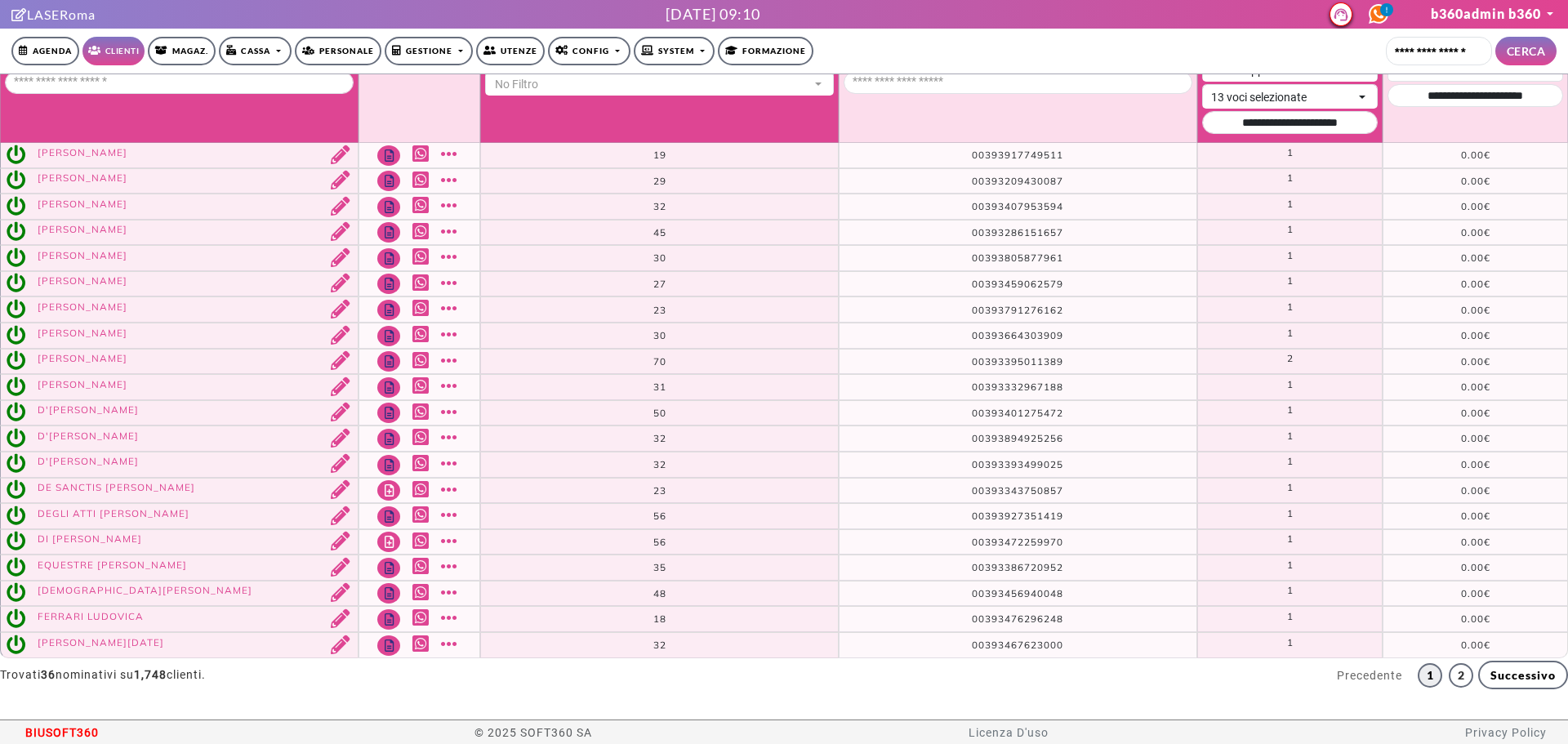
click at [47, 736] on span "BIUSOFT360" at bounding box center [62, 733] width 73 height 24
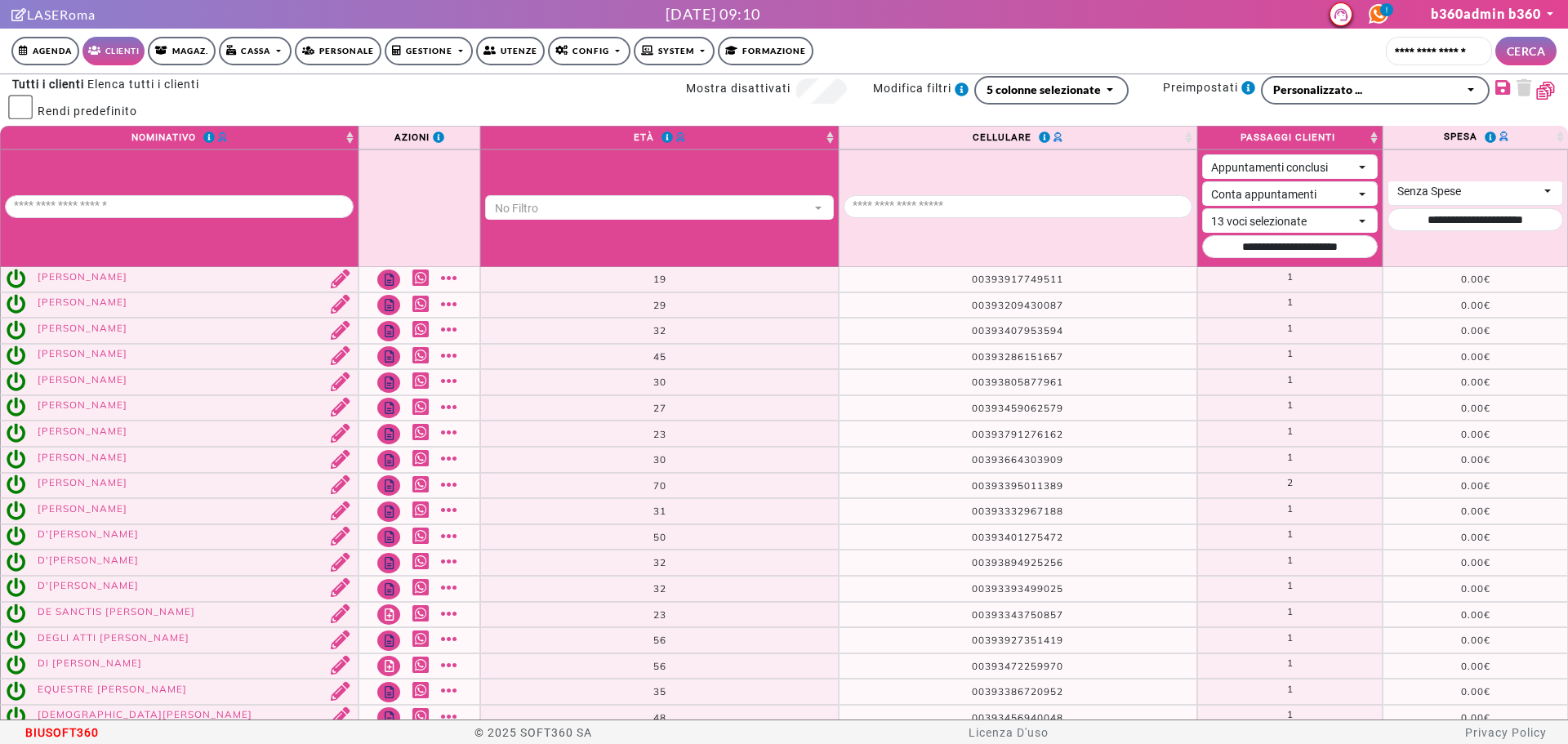
scroll to position [0, 0]
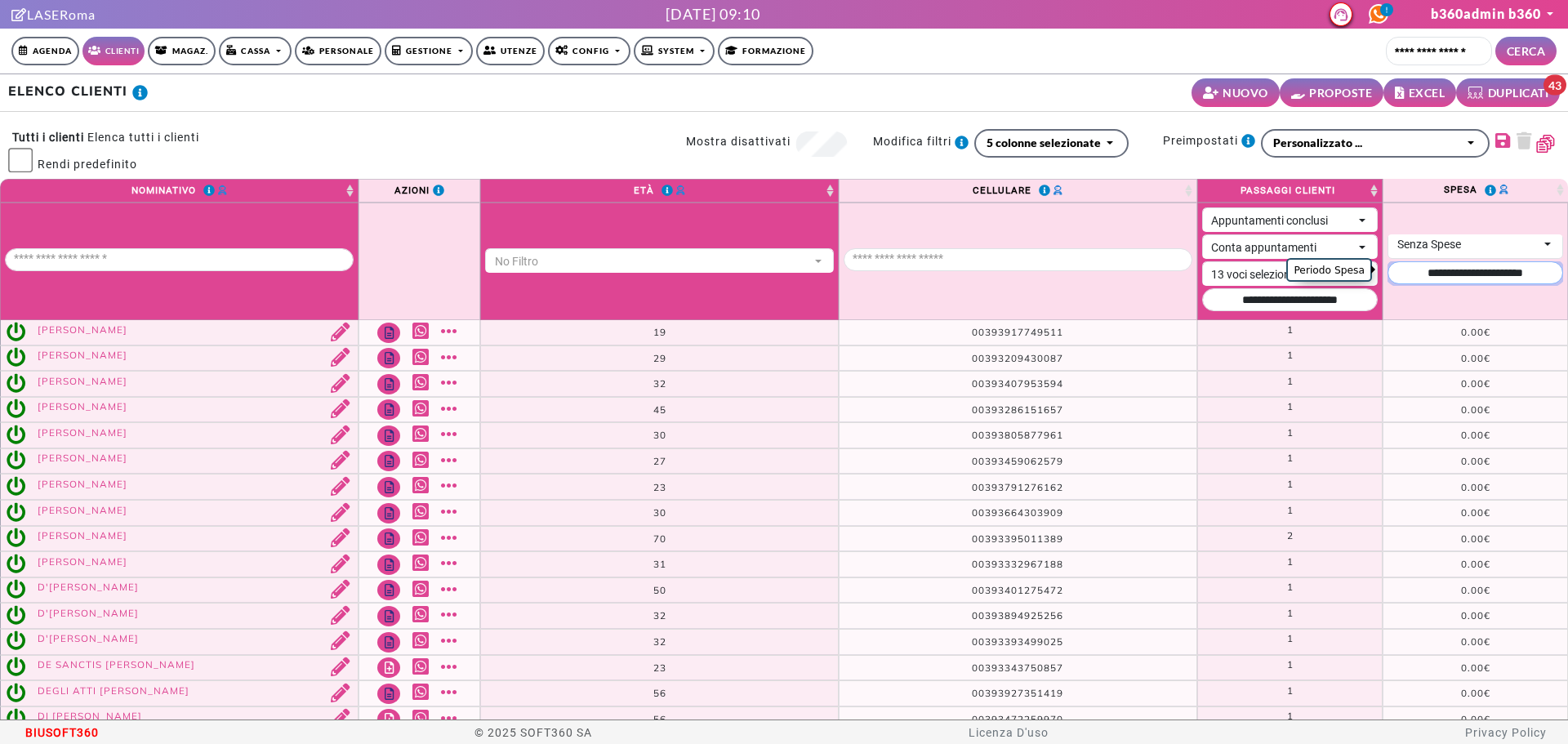
click at [1461, 261] on input "Periodo Spesa" at bounding box center [1475, 273] width 176 height 23
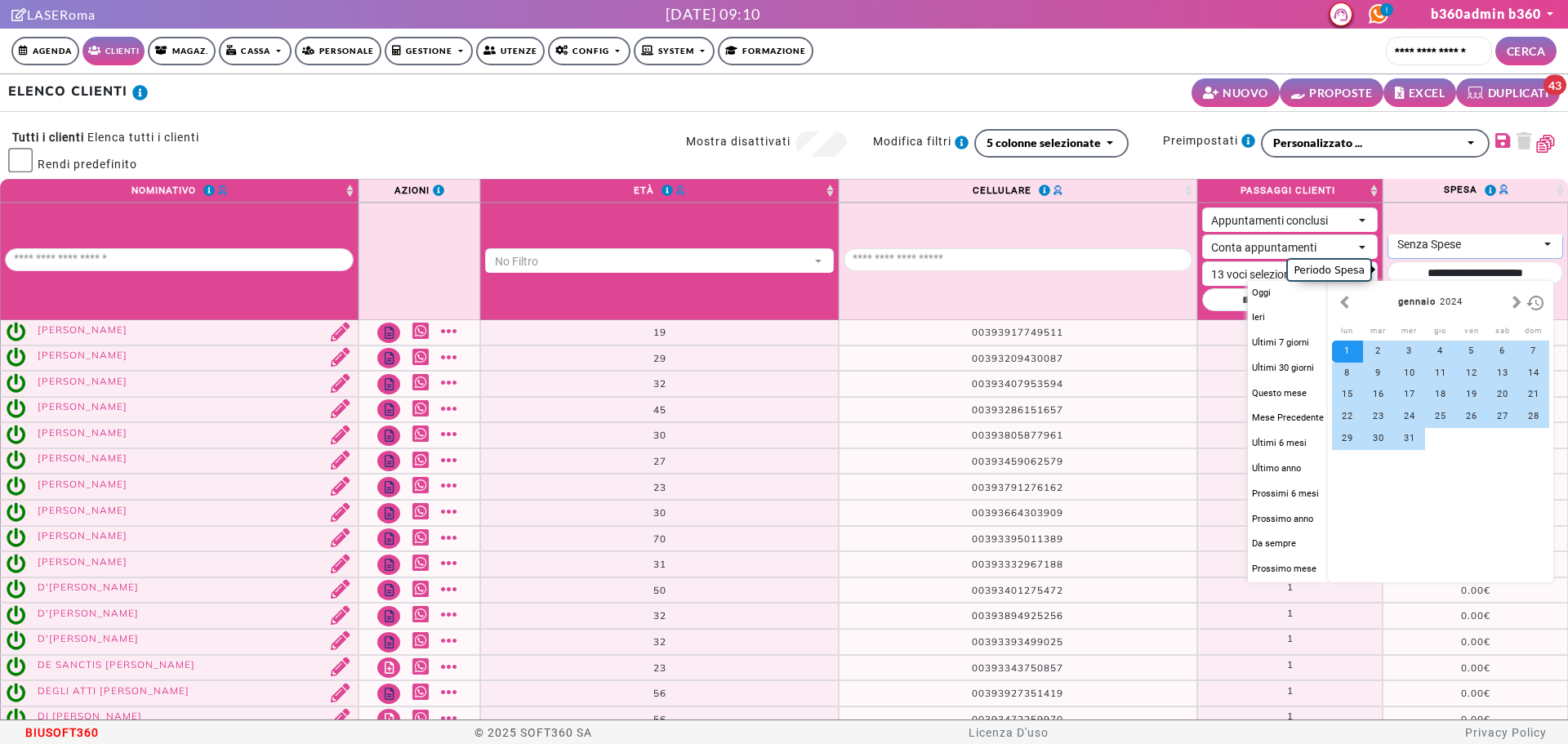
click at [1459, 242] on div "Senza Spese" at bounding box center [1468, 245] width 141 height 17
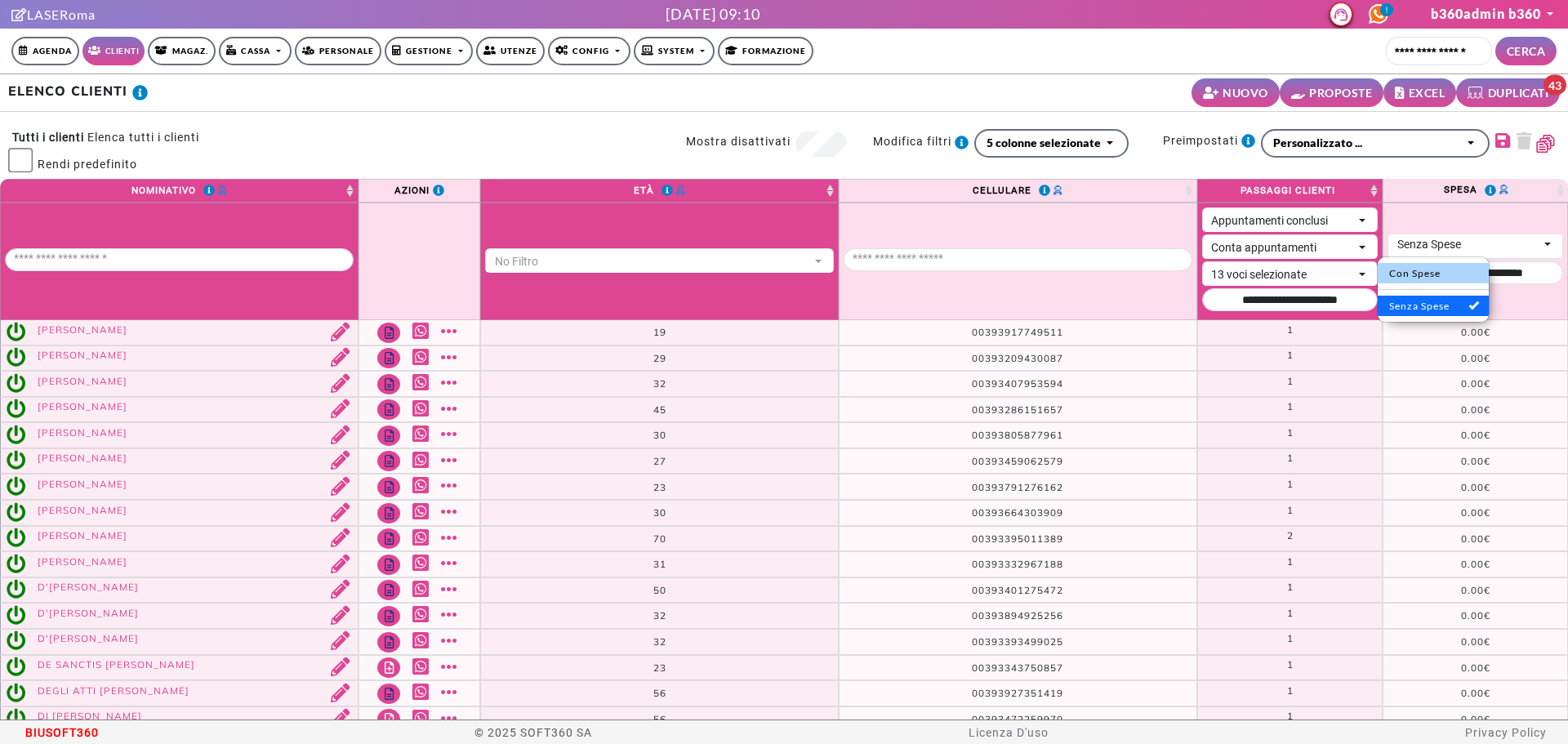
click at [1434, 282] on link "Con Spese" at bounding box center [1433, 274] width 111 height 21
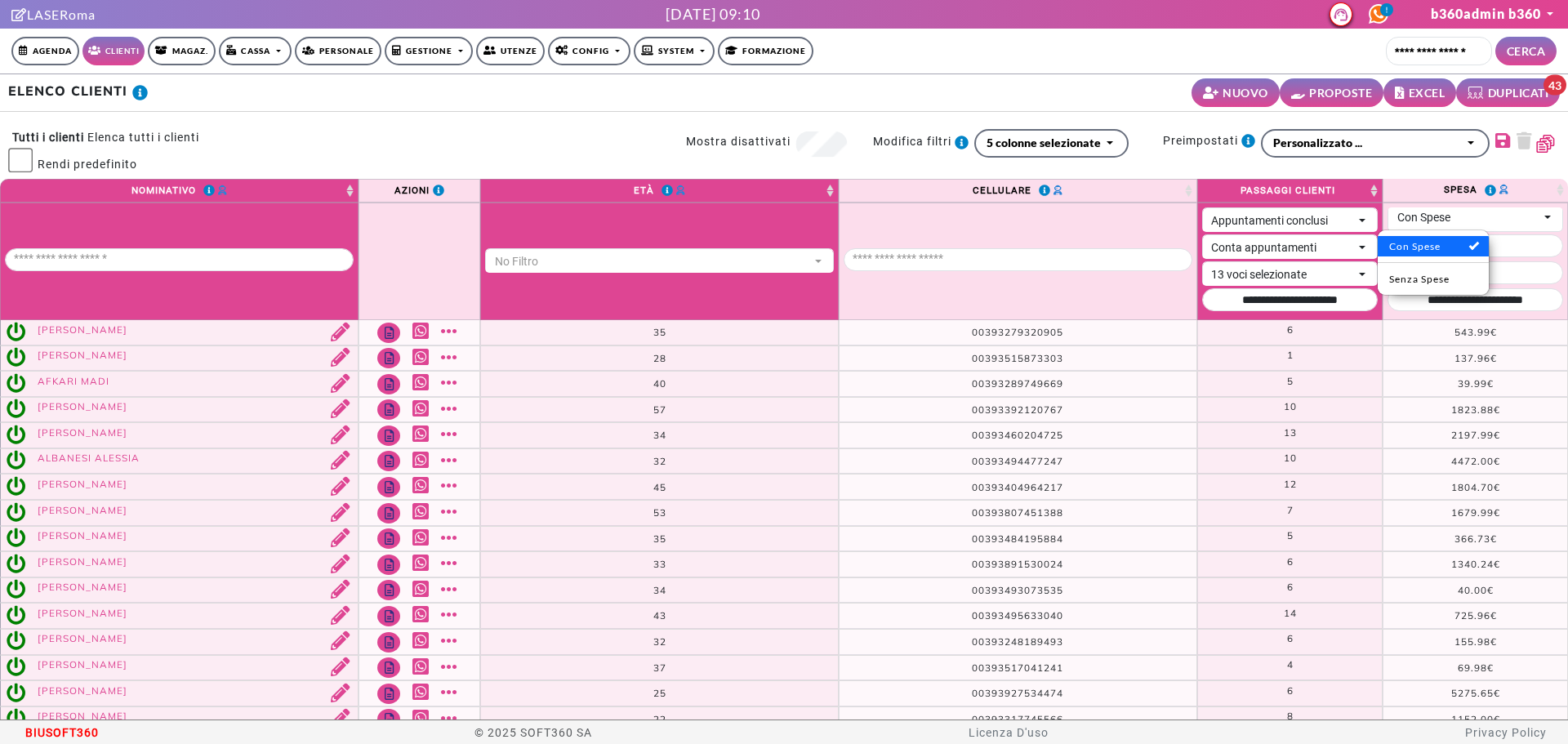
click at [1421, 325] on td "543.99€ 543.99€" at bounding box center [1475, 332] width 185 height 25
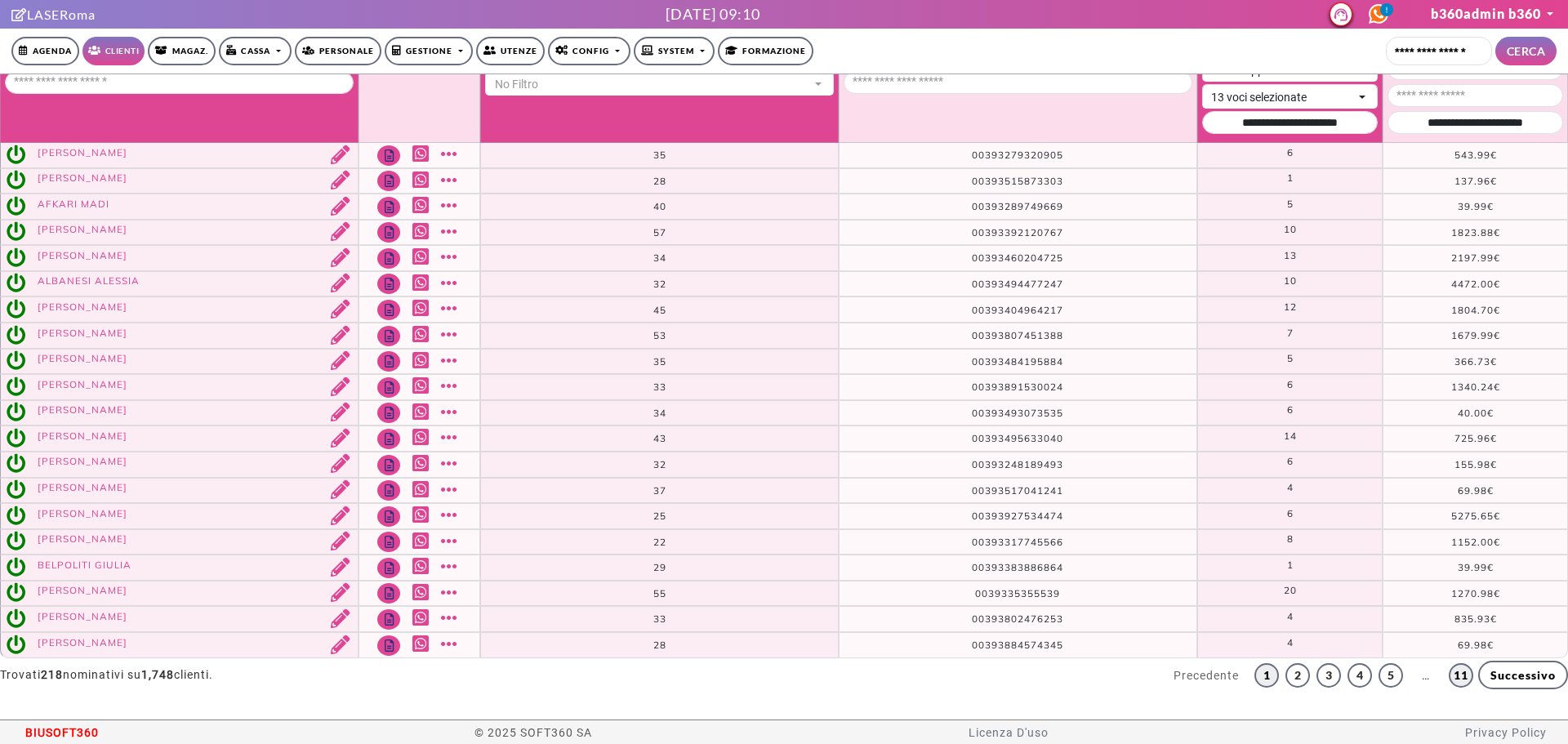
click at [1449, 684] on link "11" at bounding box center [1461, 675] width 24 height 24
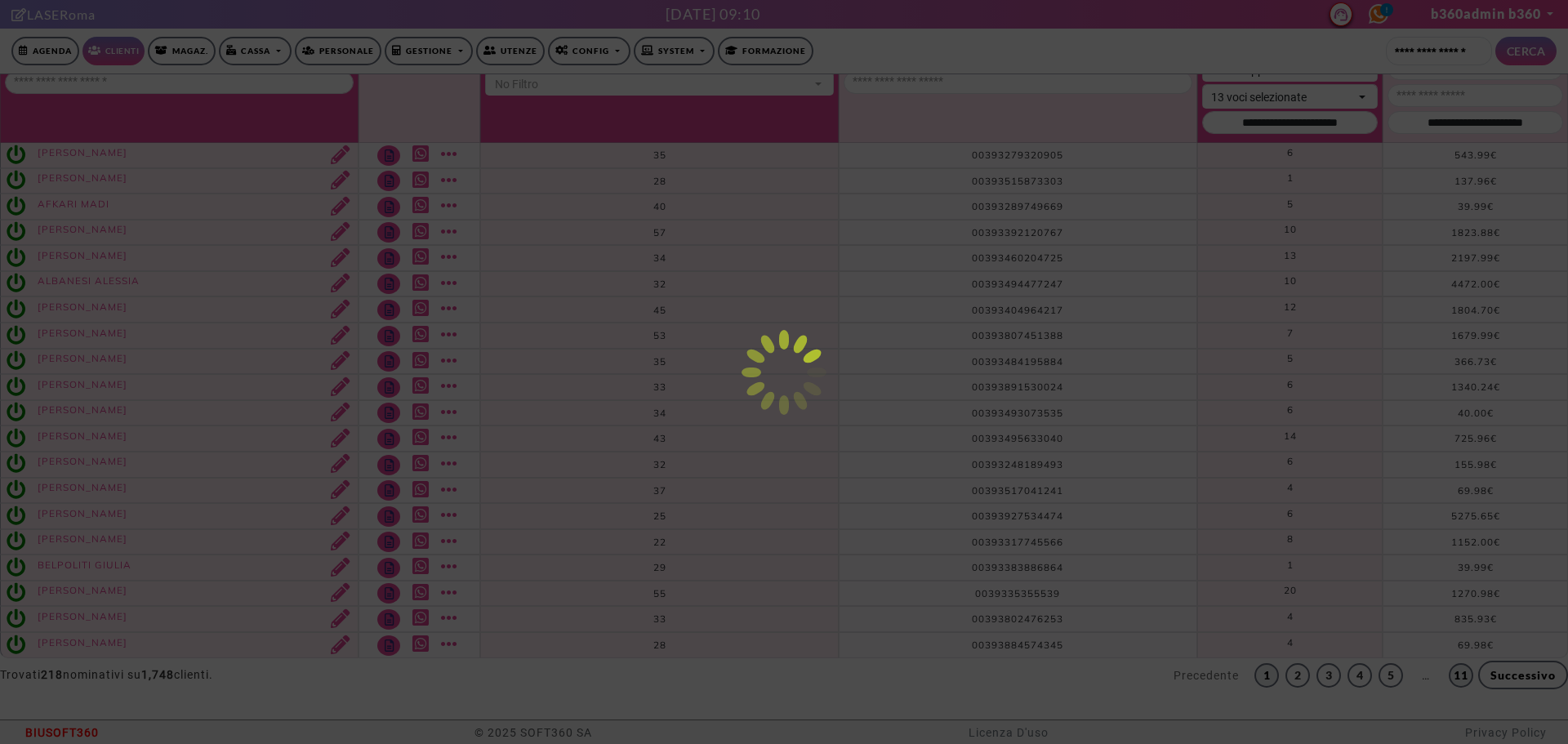
scroll to position [136, 0]
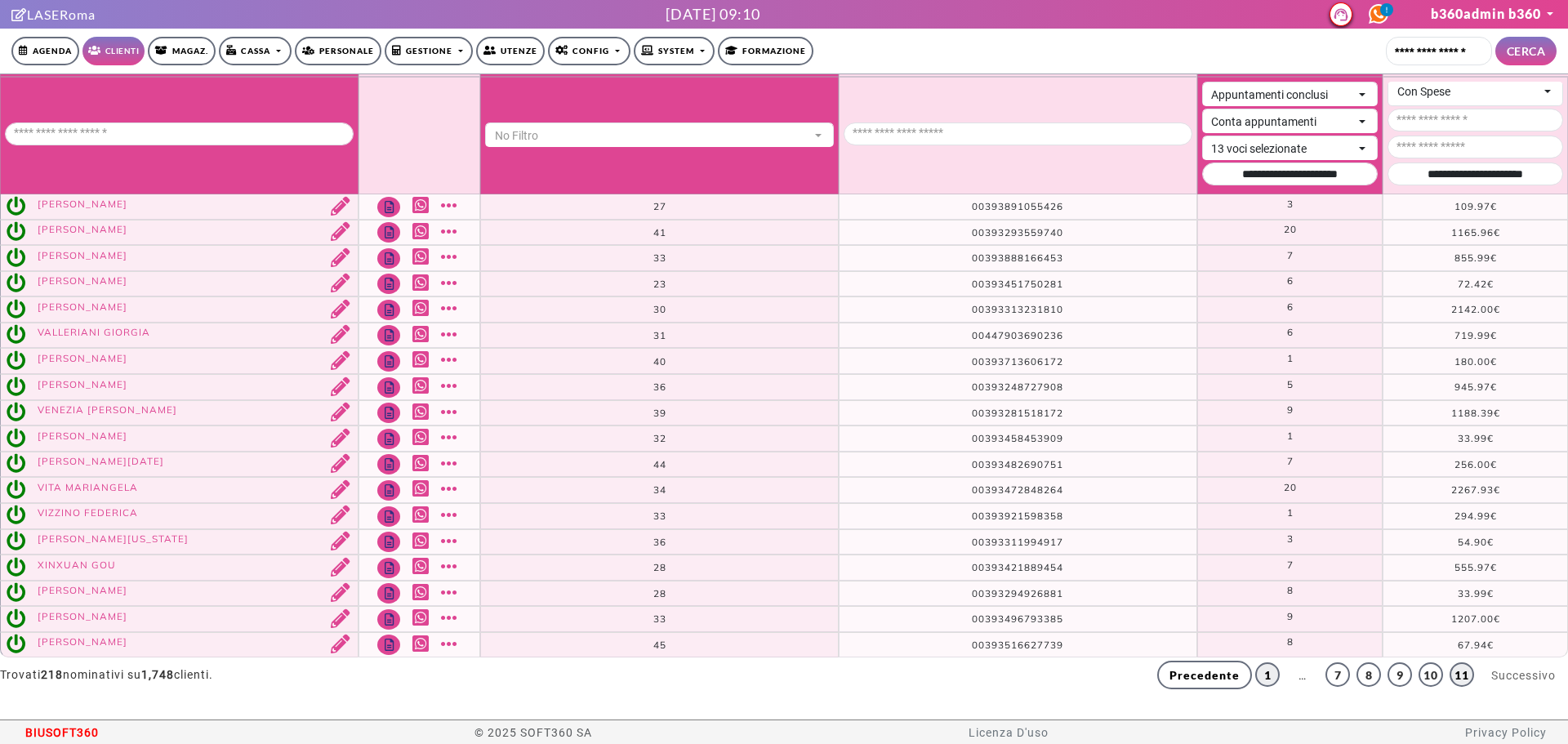
click at [1256, 678] on link "1" at bounding box center [1268, 674] width 24 height 24
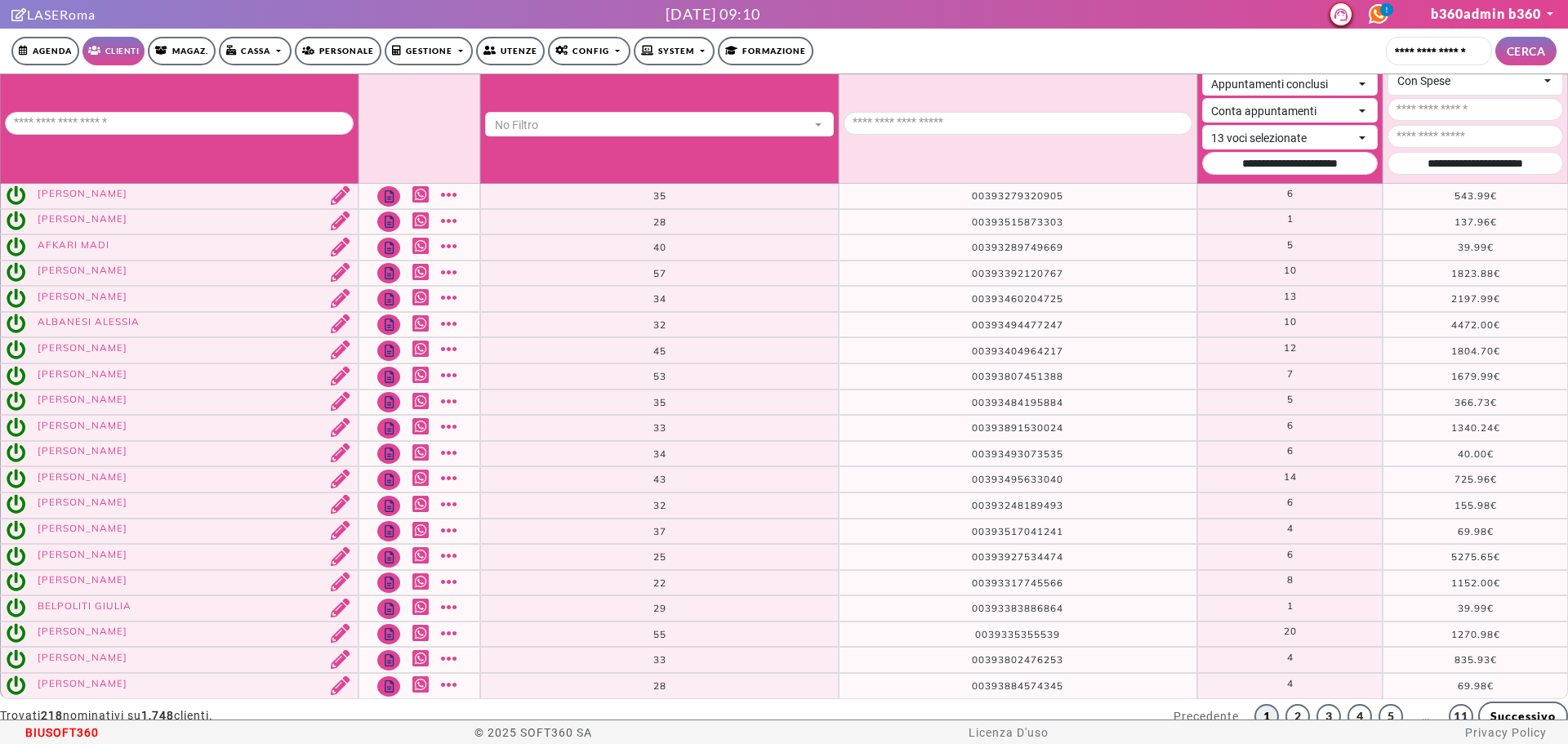
scroll to position [0, 0]
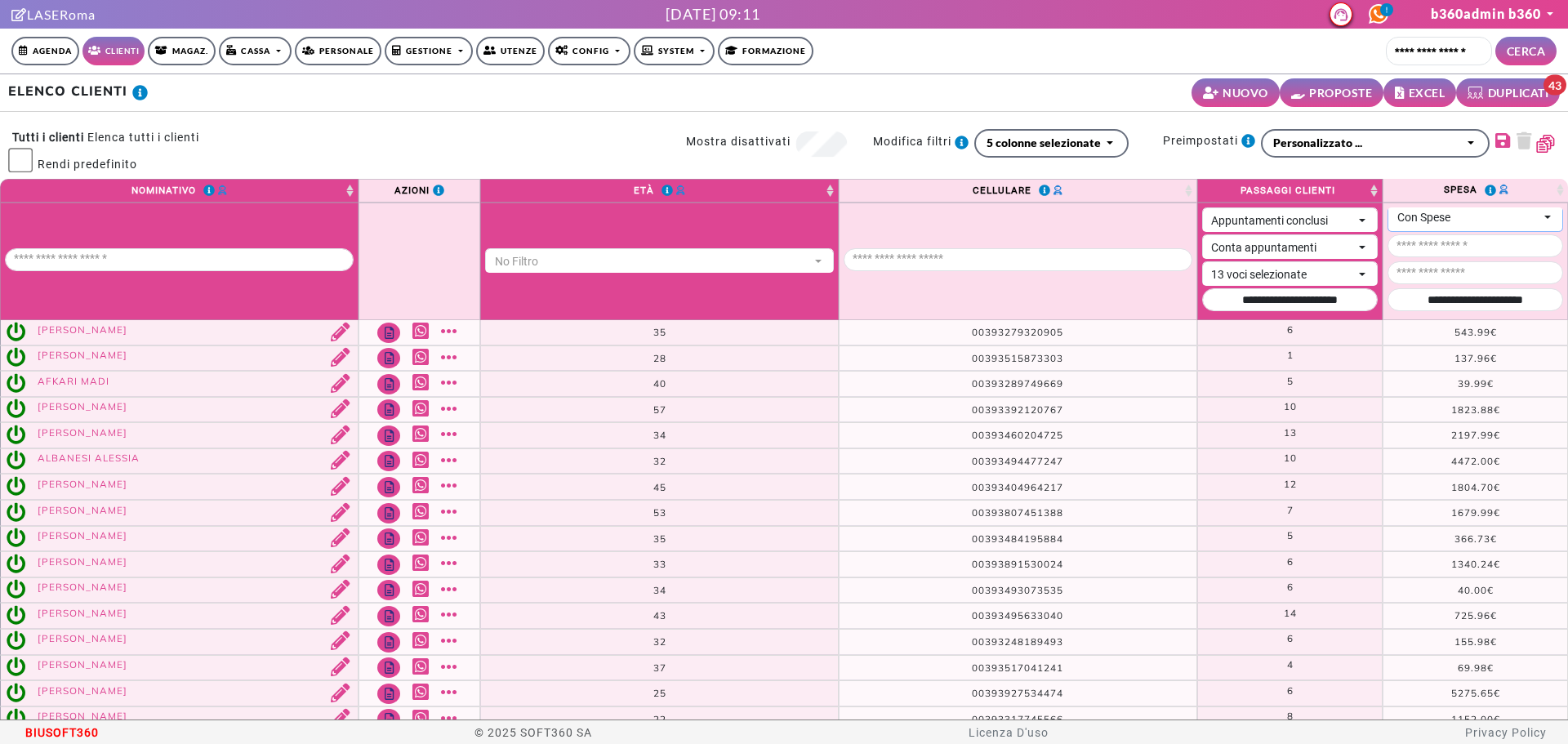
click at [1425, 214] on div "Con Spese" at bounding box center [1468, 217] width 141 height 17
click at [1420, 277] on span "Senza Spese" at bounding box center [1433, 279] width 88 height 15
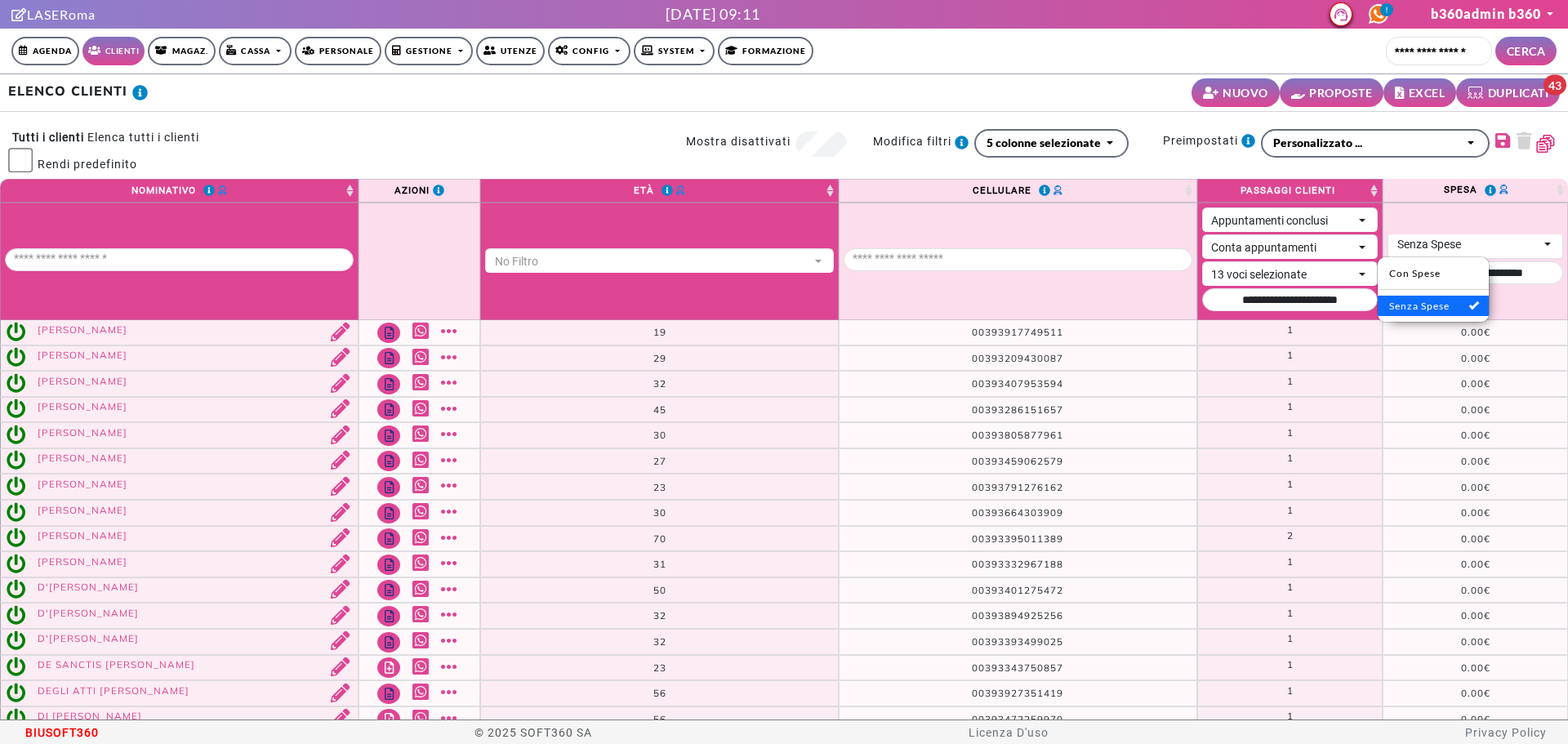
click at [1411, 397] on td "0.00€ 0.00€" at bounding box center [1475, 410] width 185 height 26
click at [448, 325] on link "Mostra altro" at bounding box center [451, 331] width 21 height 19
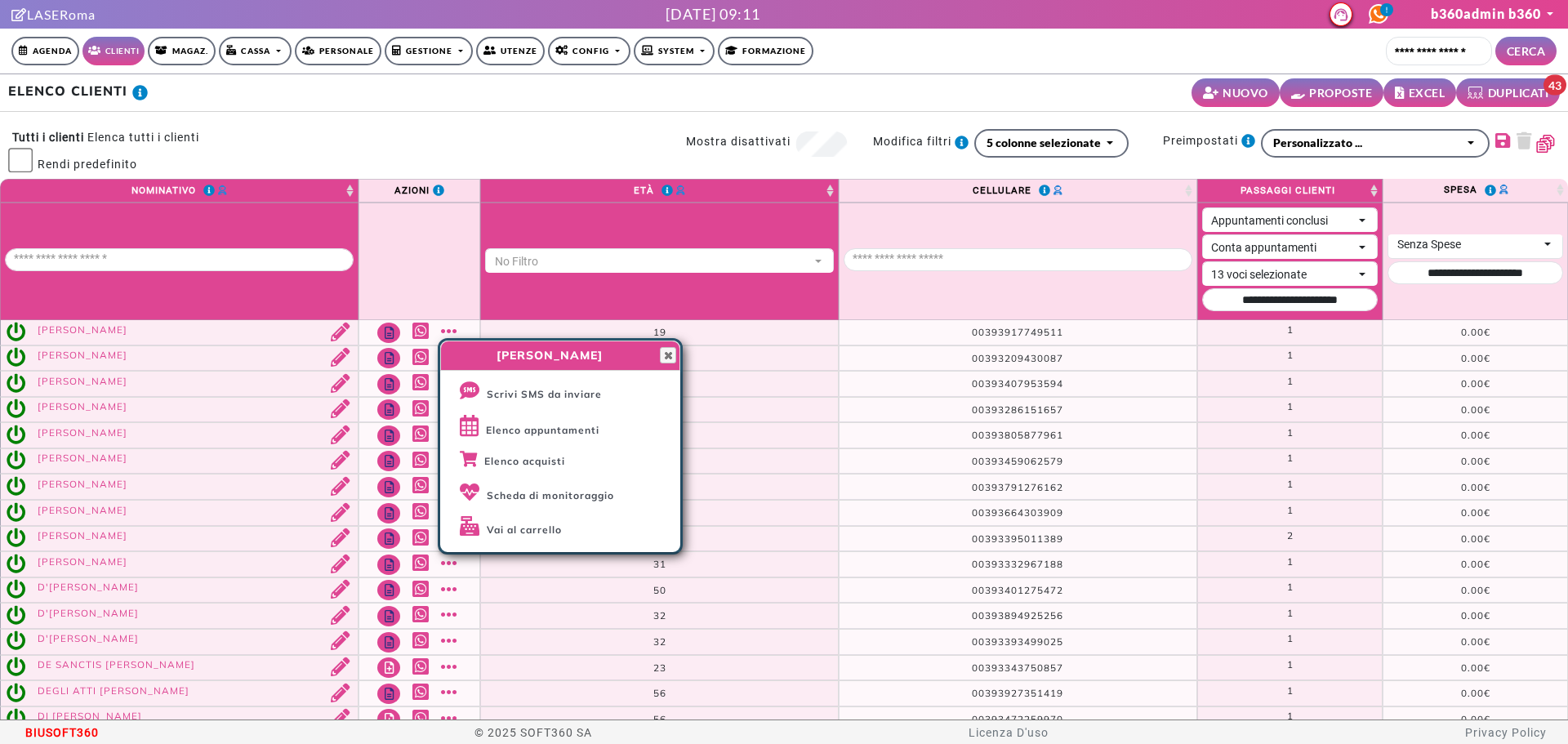
click at [1082, 309] on th at bounding box center [1018, 261] width 358 height 118
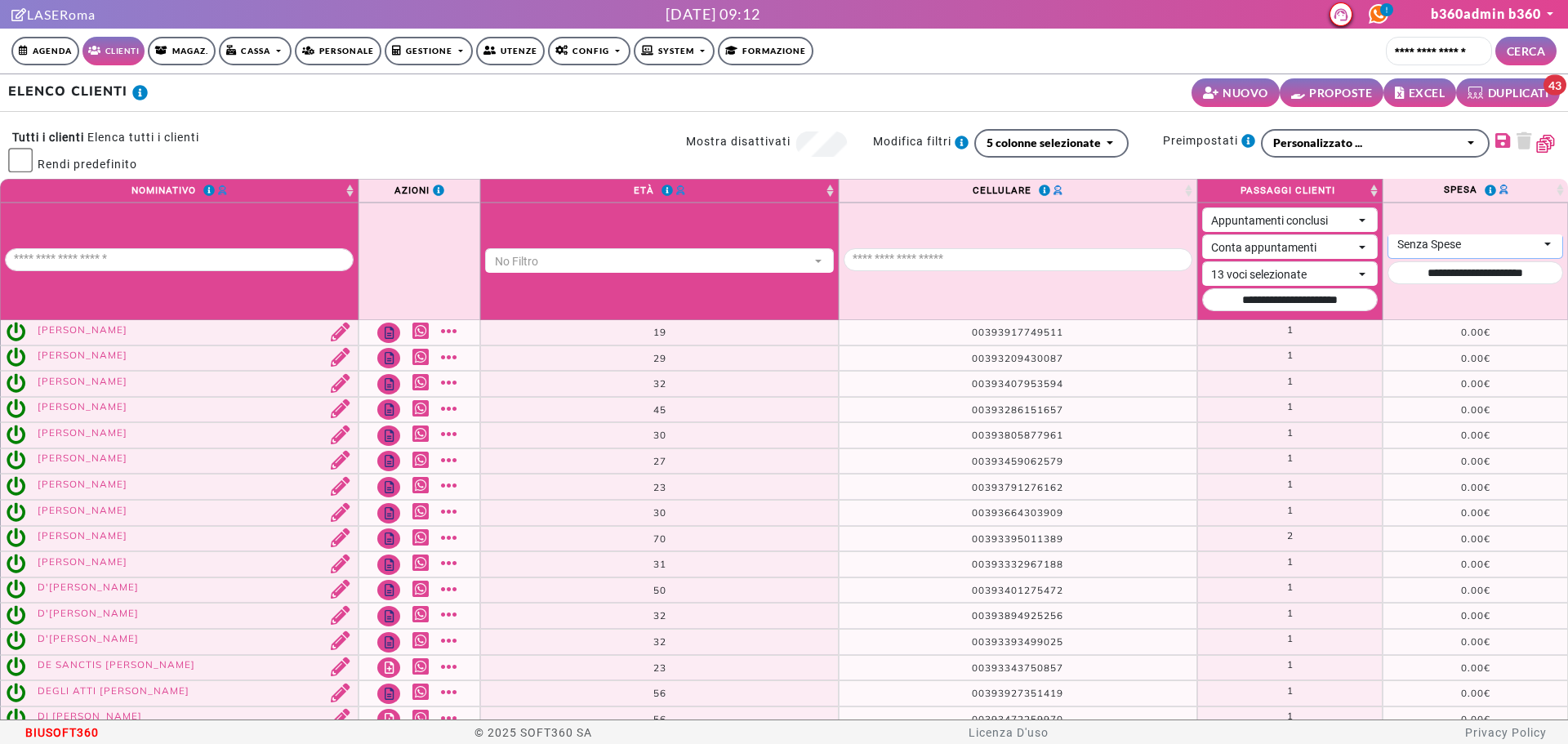
click at [1469, 245] on div "Senza Spese" at bounding box center [1468, 245] width 141 height 17
click at [1418, 262] on div "Con Spese Senza Spese" at bounding box center [1433, 290] width 113 height 66
click at [1433, 236] on div "Senza Spese" at bounding box center [1468, 245] width 141 height 17
click at [1431, 266] on span "Con Spese" at bounding box center [1433, 274] width 88 height 15
select select "*"
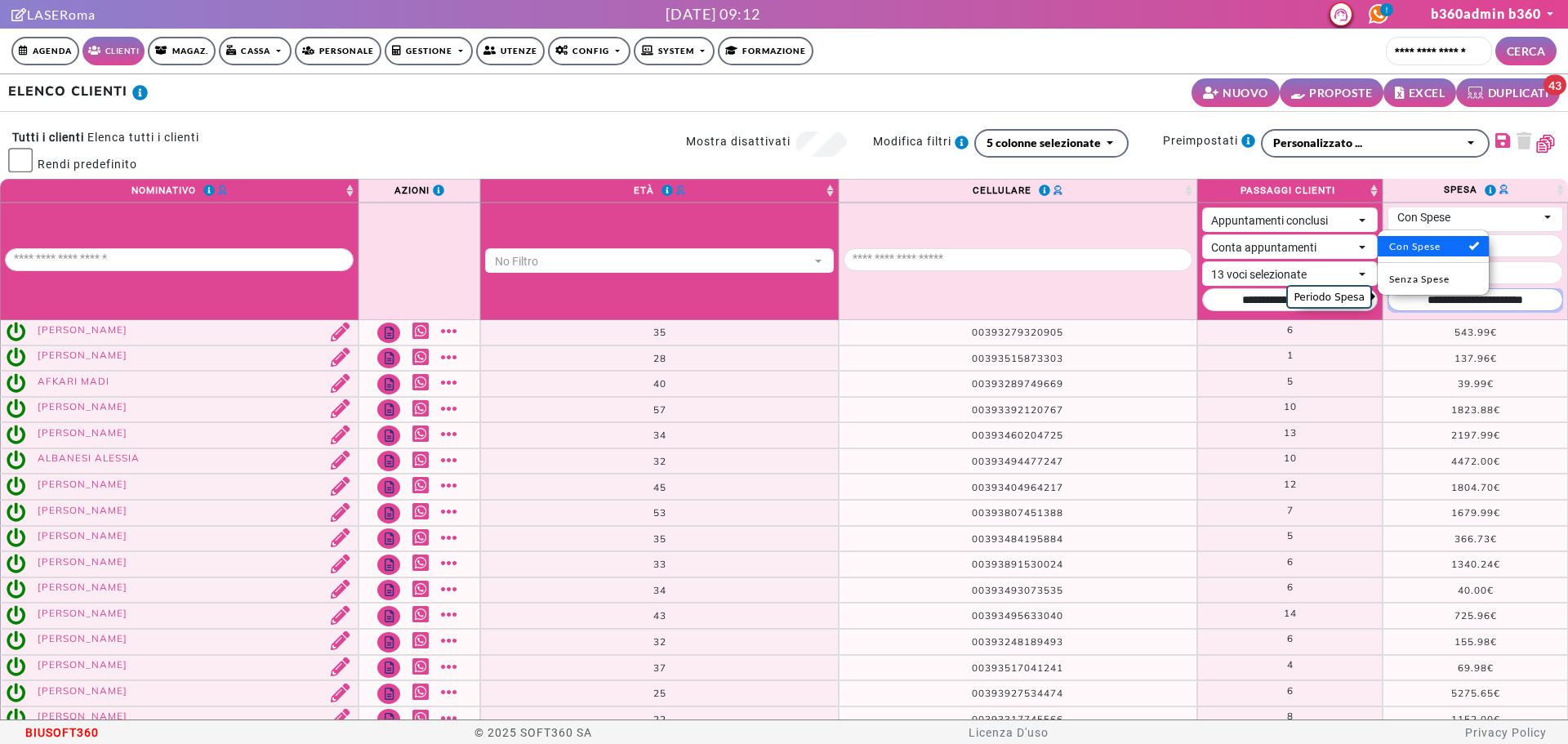
click at [1484, 307] on input "Periodo Spesa" at bounding box center [1475, 300] width 176 height 23
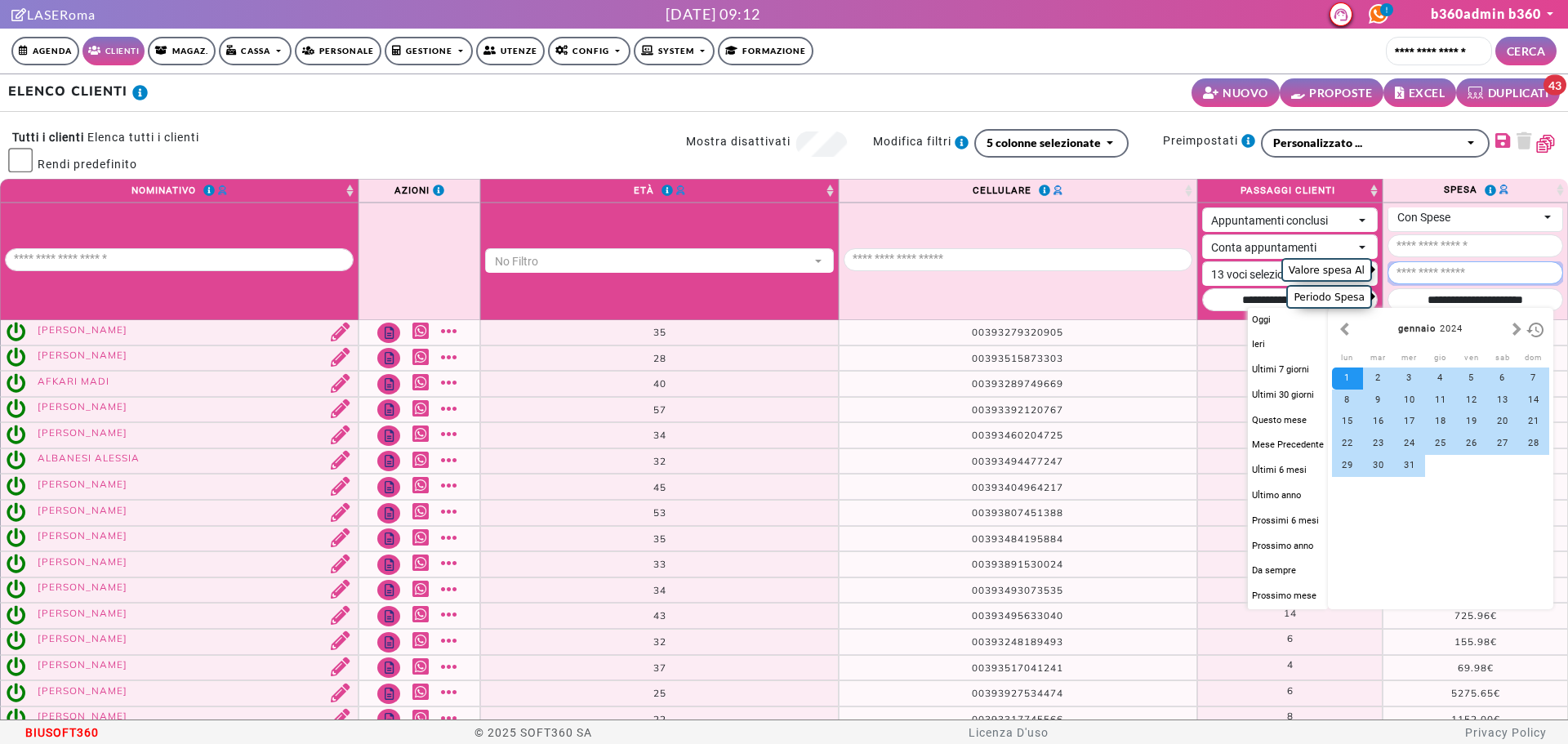
click at [1497, 271] on input "Valore spesa Al" at bounding box center [1475, 273] width 176 height 23
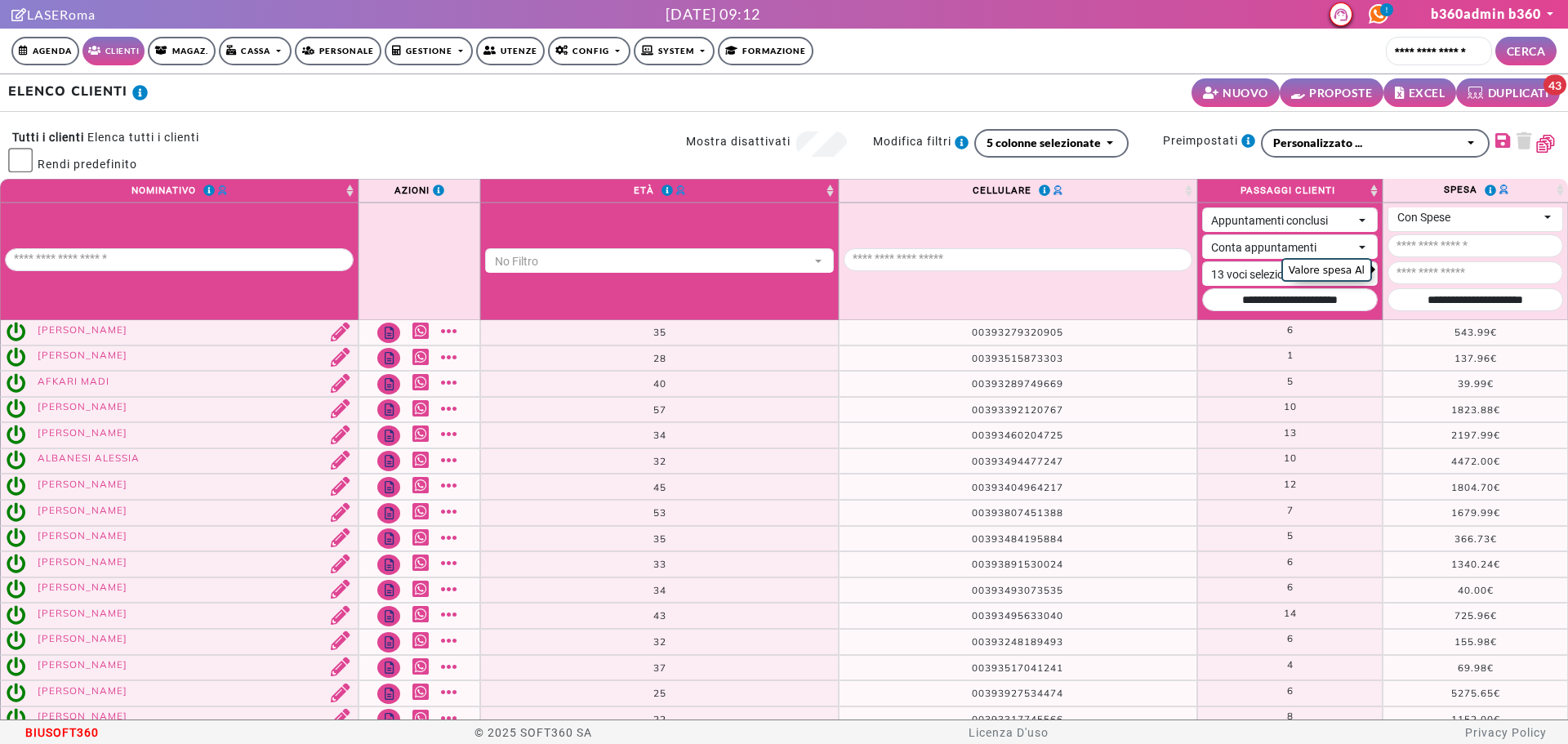
click at [1035, 293] on th at bounding box center [1018, 261] width 358 height 118
click at [1101, 137] on button "5 colonne selezionate" at bounding box center [1052, 143] width 154 height 28
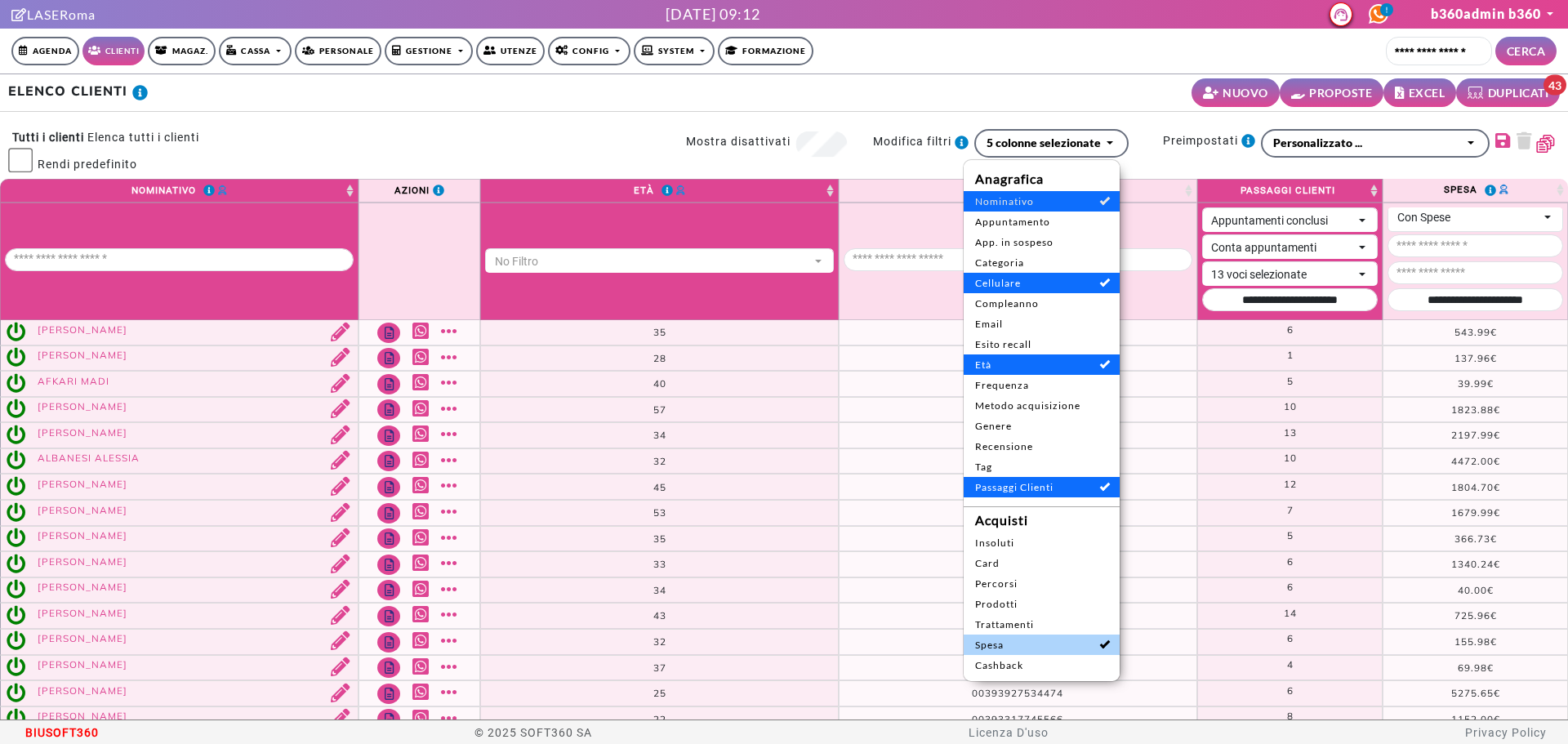
click at [1008, 651] on span "Spesa" at bounding box center [1042, 645] width 134 height 15
select select
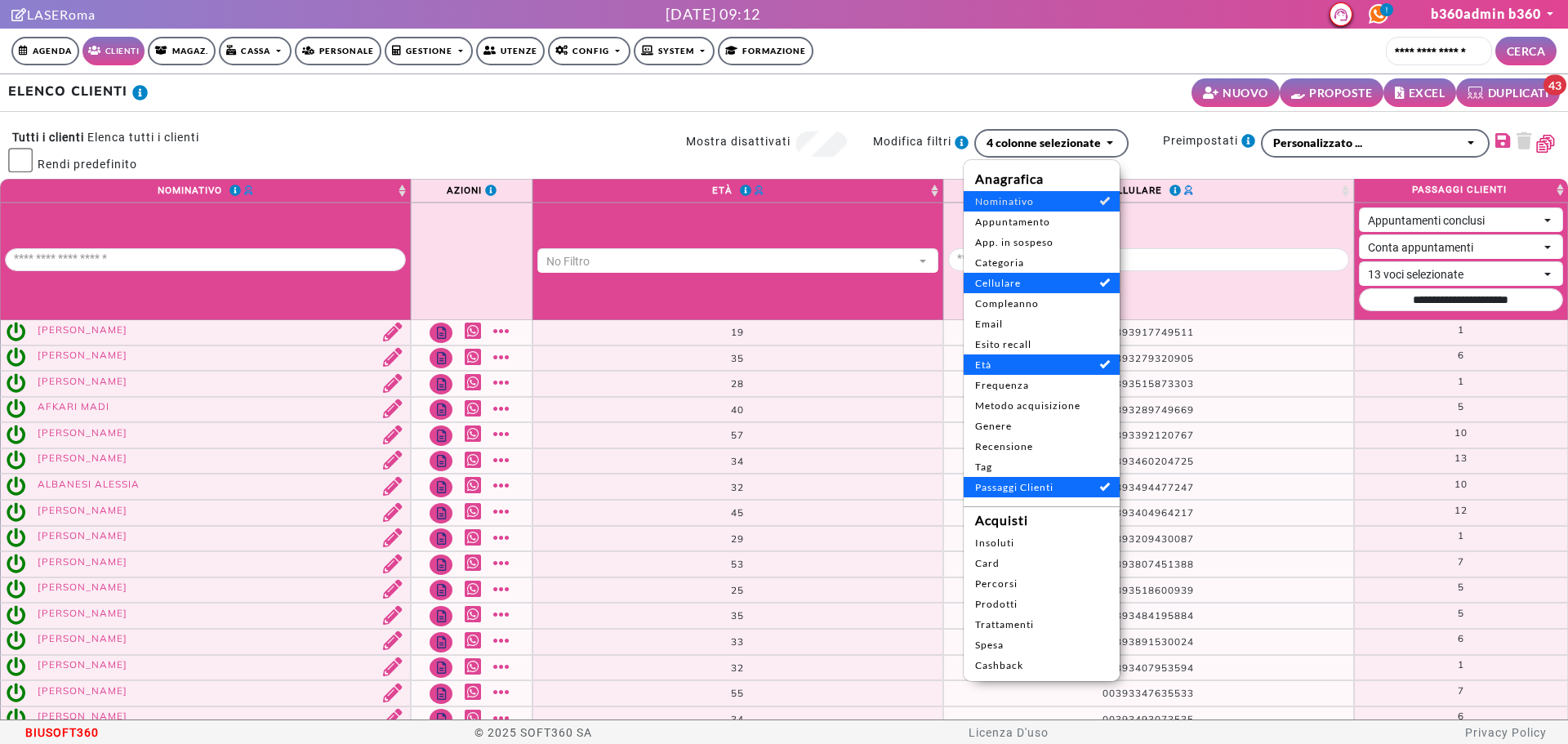
click at [1292, 302] on th at bounding box center [1148, 261] width 411 height 118
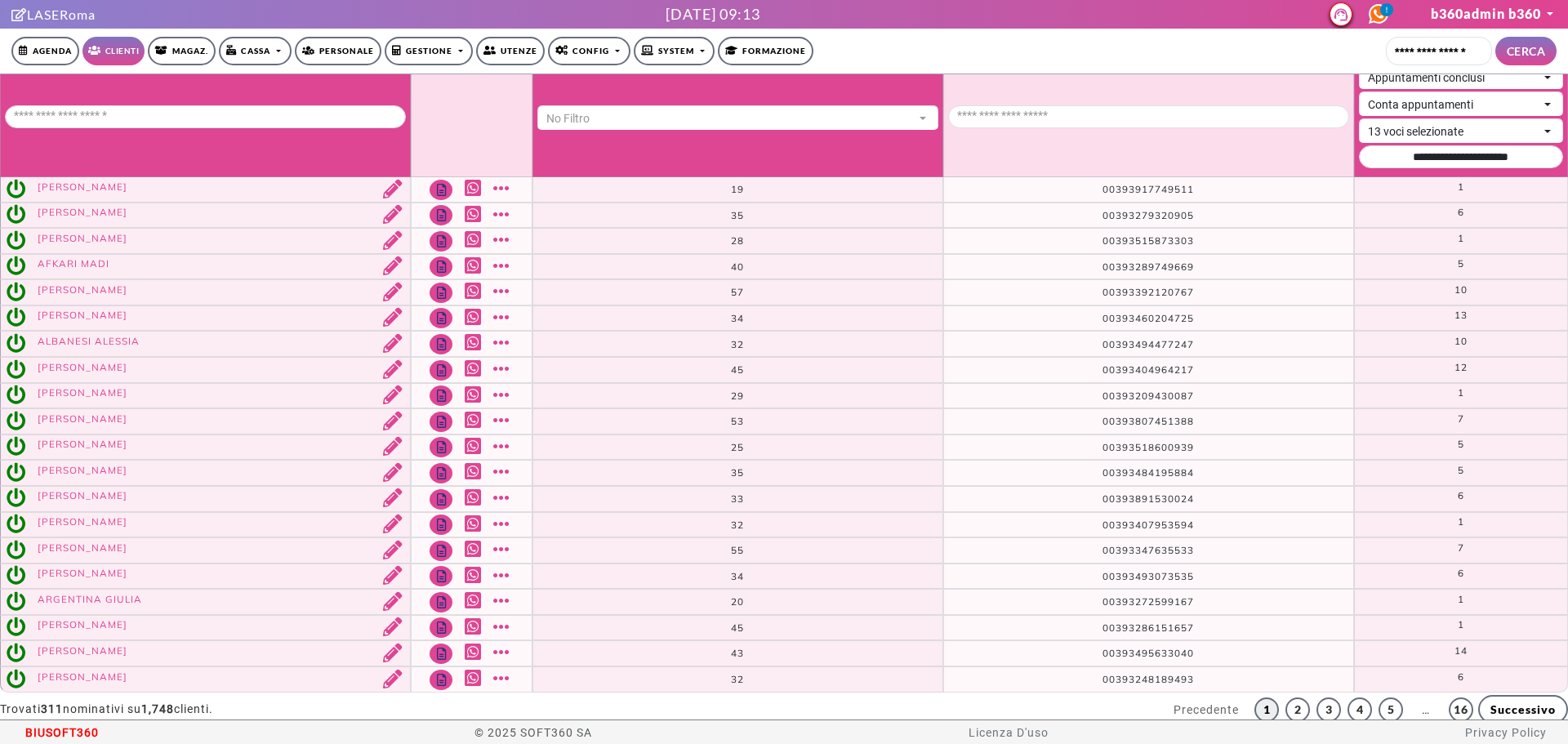
scroll to position [190, 0]
